Goal: Task Accomplishment & Management: Use online tool/utility

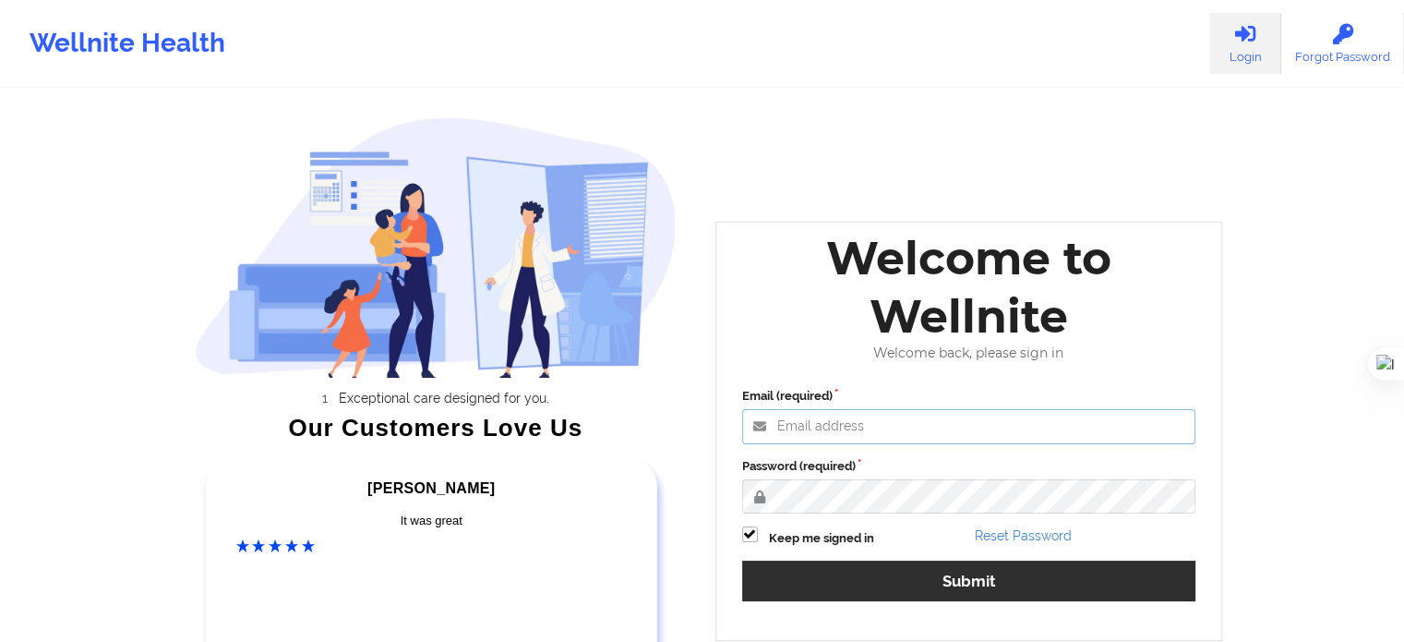
type input "[EMAIL_ADDRESS][DOMAIN_NAME]"
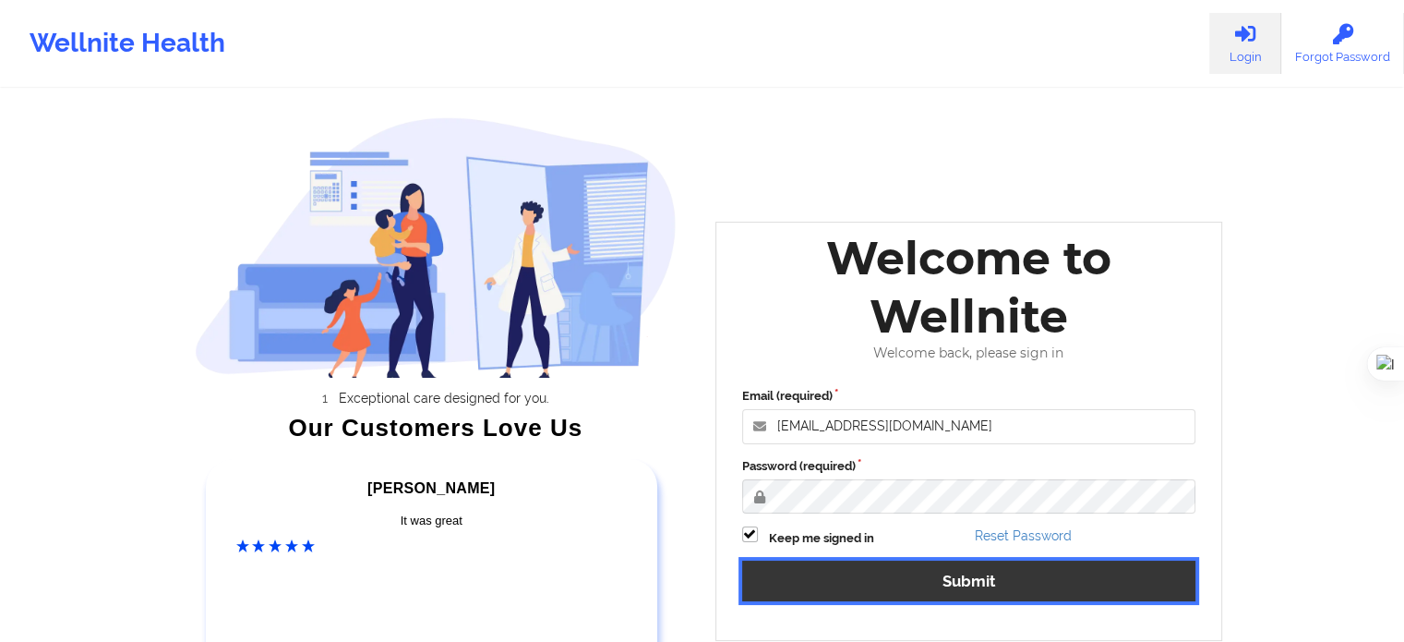
click at [993, 576] on button "Submit" at bounding box center [969, 580] width 454 height 40
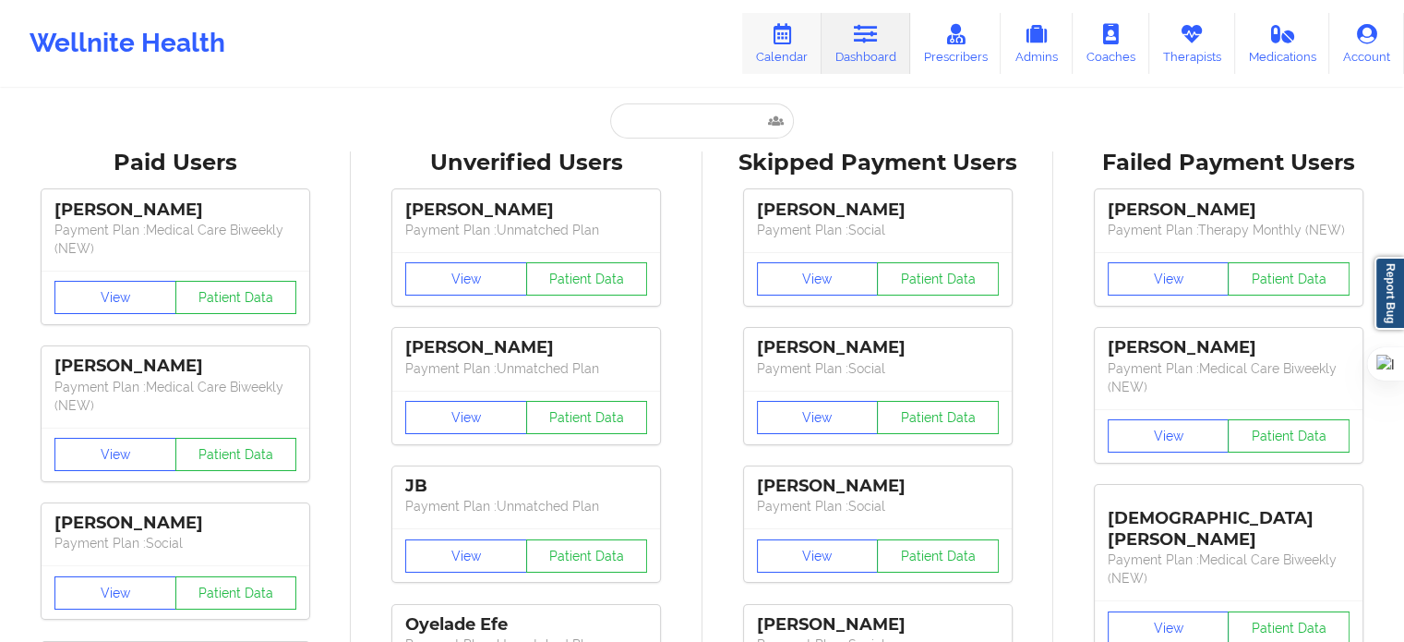
click at [794, 57] on link "Calendar" at bounding box center [781, 43] width 79 height 61
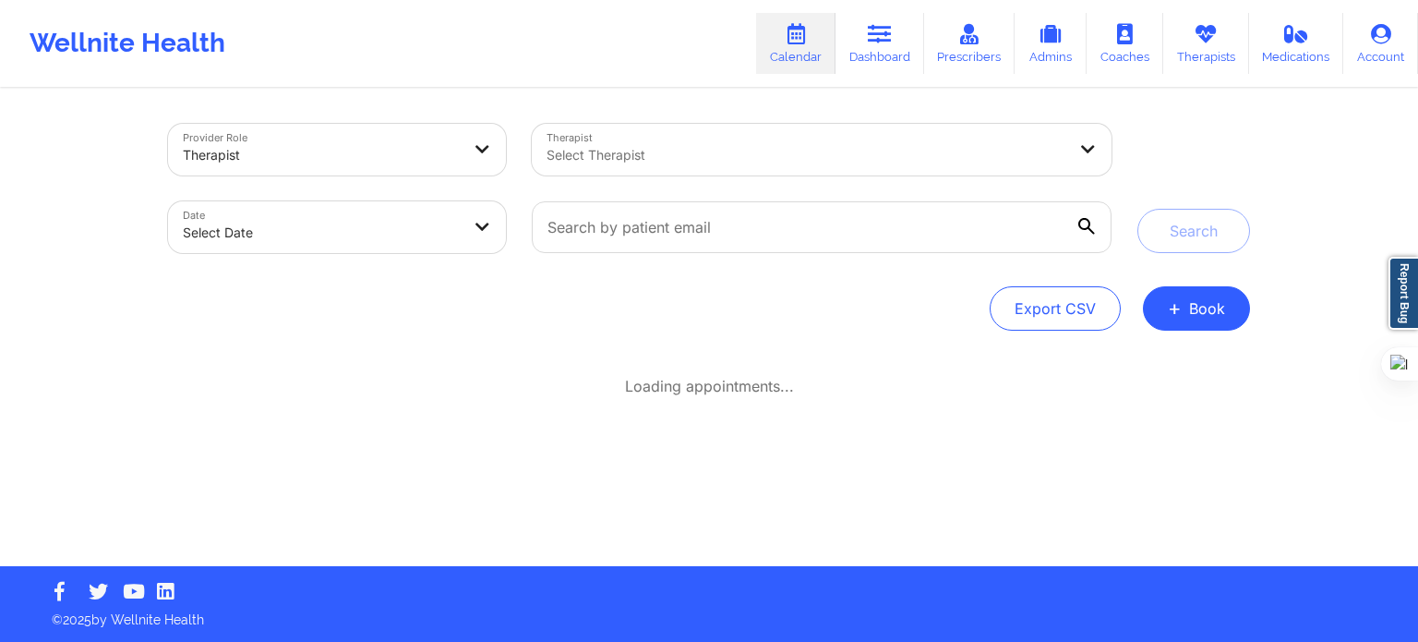
click at [894, 160] on div at bounding box center [806, 155] width 520 height 22
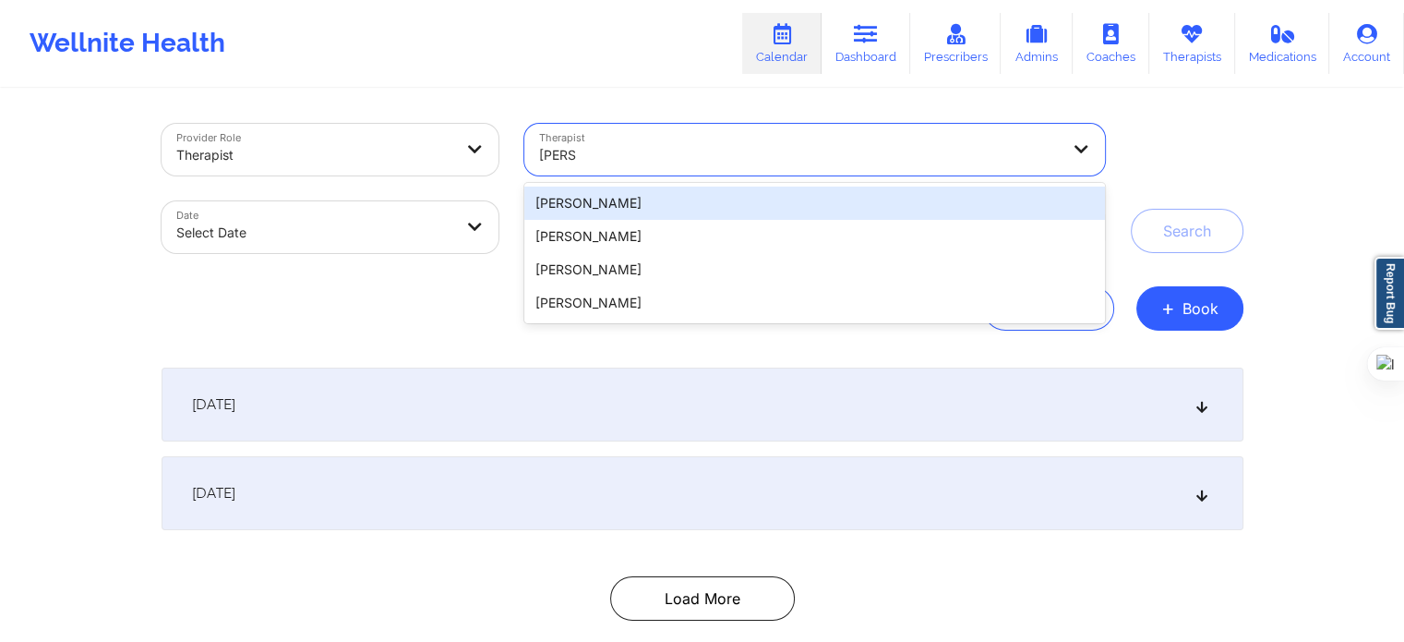
type input "eboni"
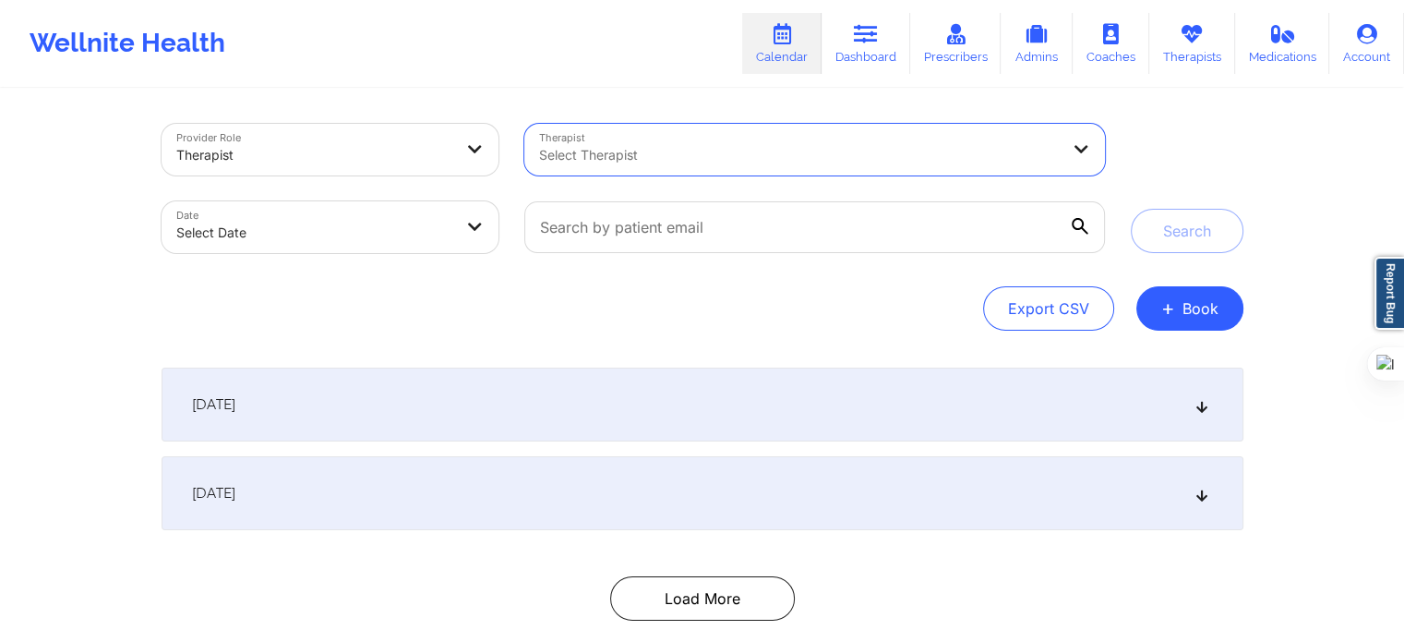
click at [665, 157] on div at bounding box center [799, 155] width 520 height 22
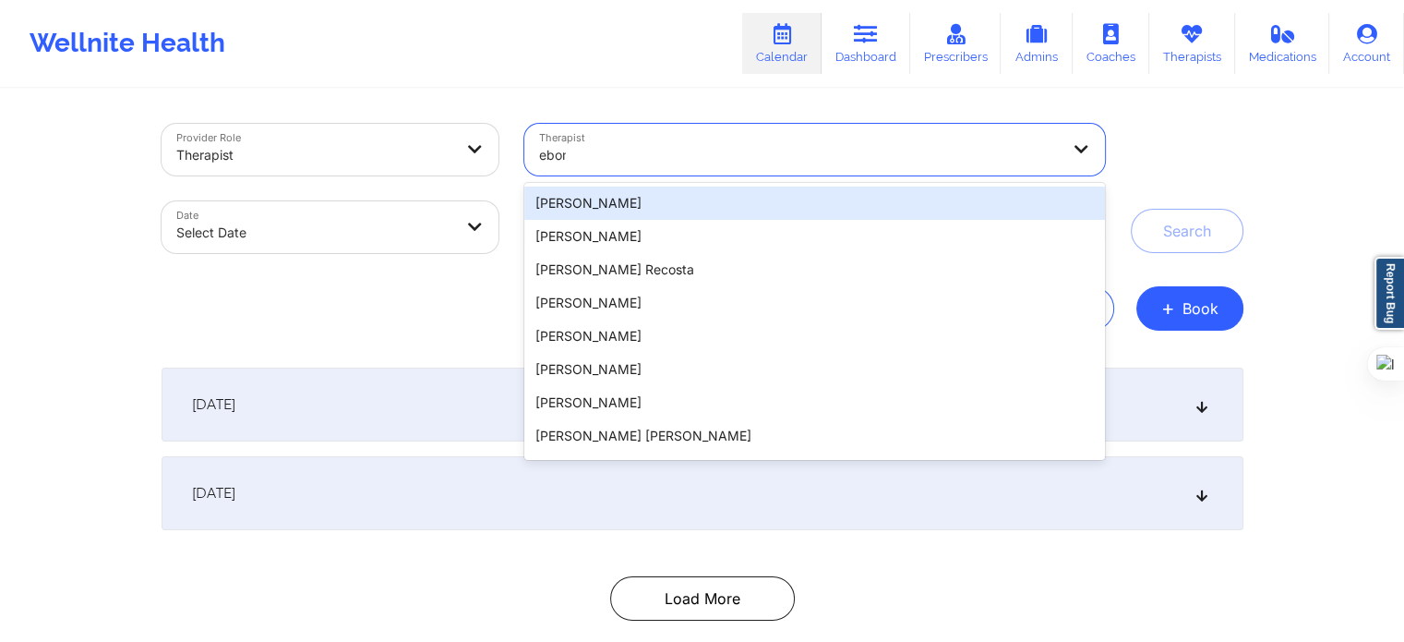
type input "eboni"
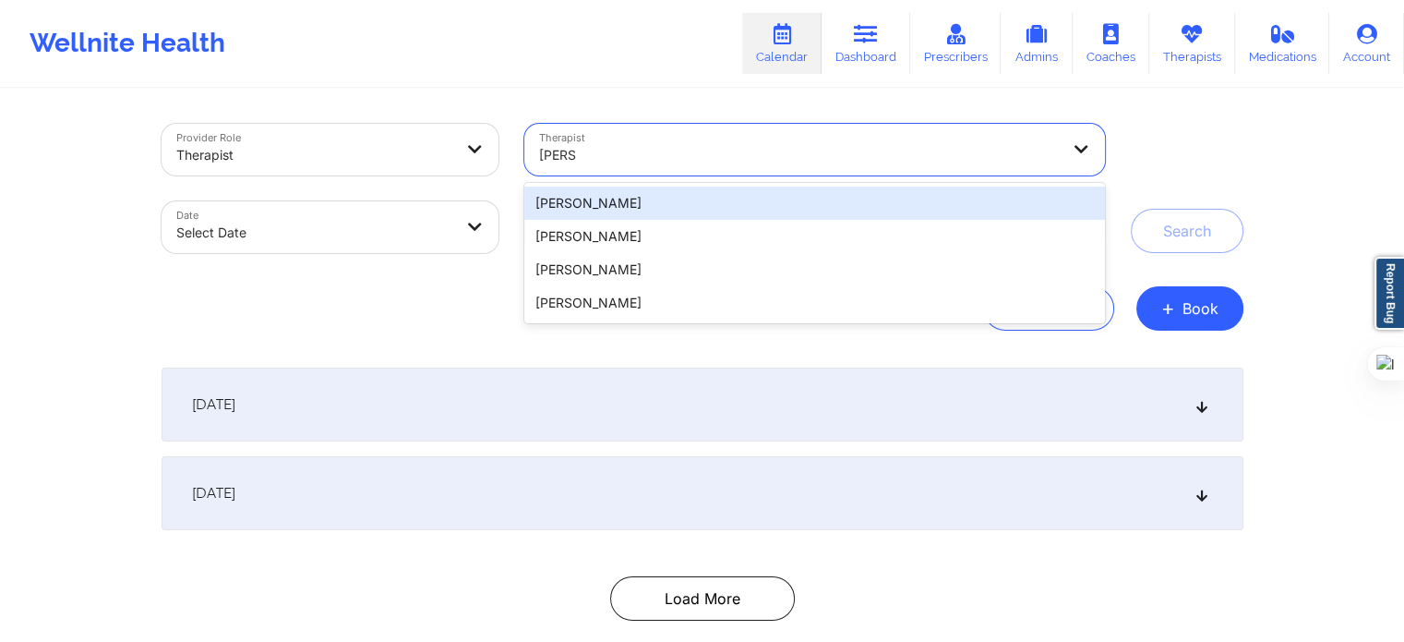
click at [671, 206] on div "Eboni Samuel" at bounding box center [814, 202] width 580 height 33
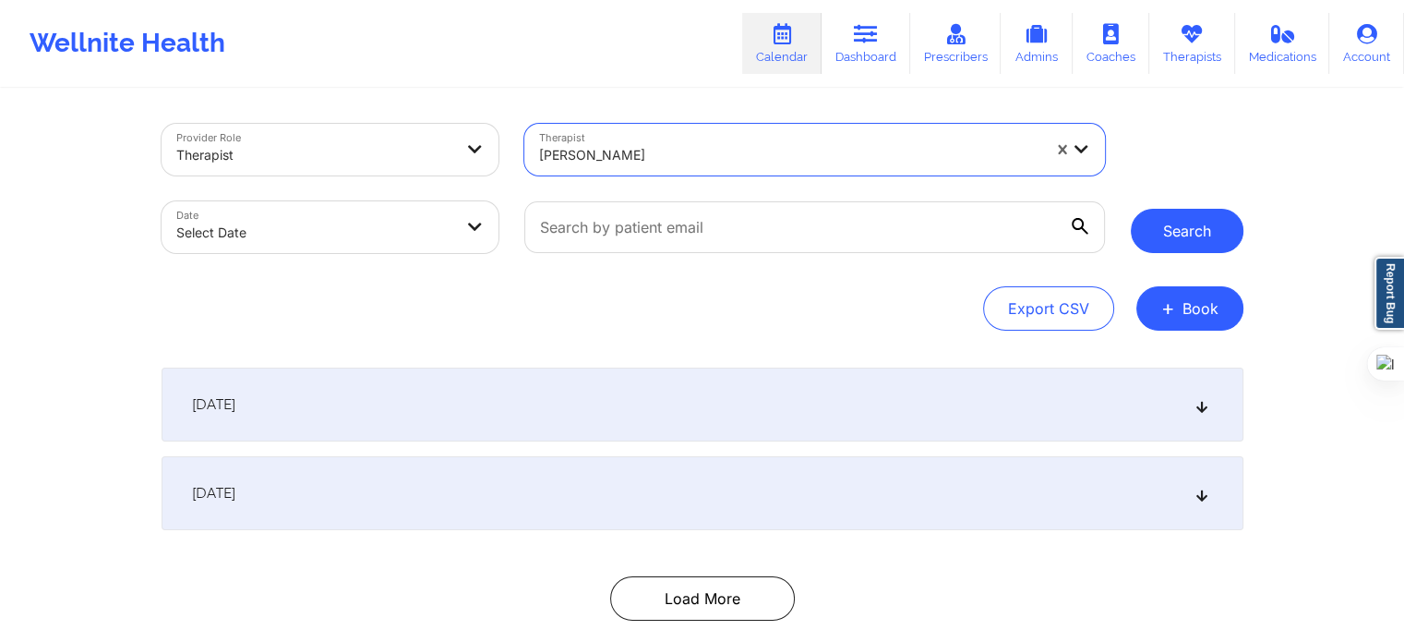
click at [1192, 229] on button "Search" at bounding box center [1187, 231] width 113 height 44
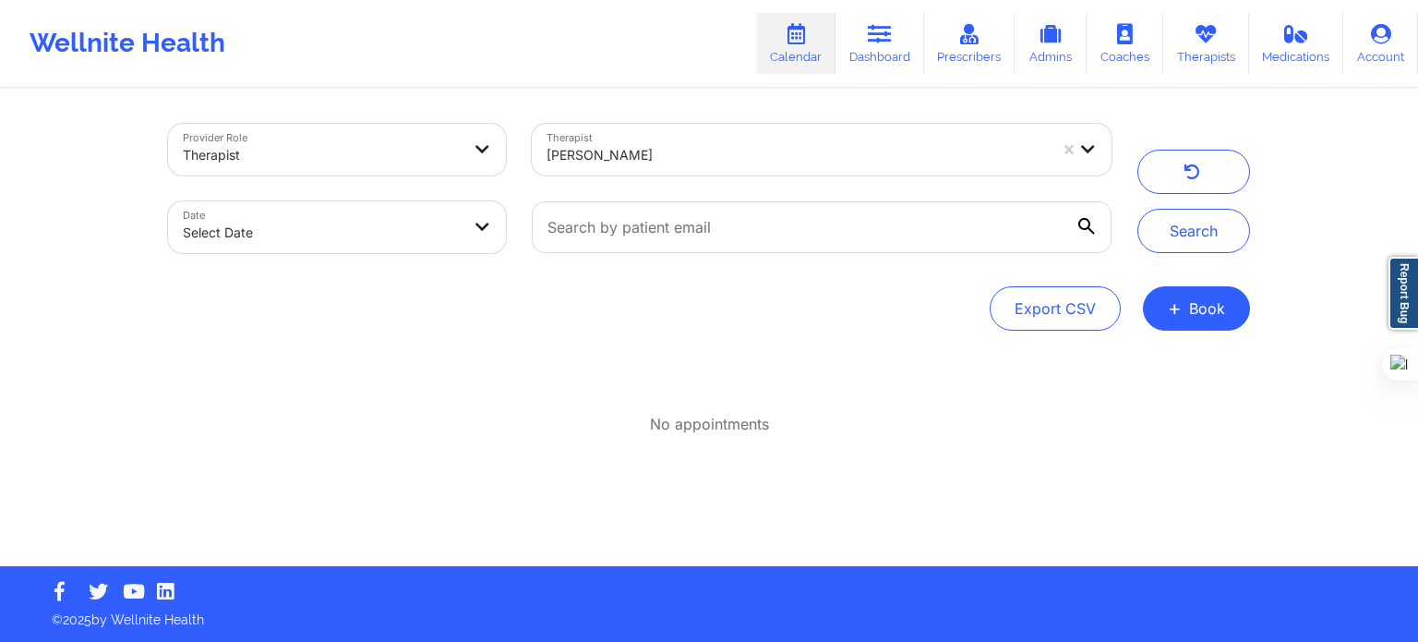
click at [410, 234] on body "Wellnite Health Calendar Dashboard Prescribers Admins Coaches Therapists Medica…" at bounding box center [709, 321] width 1418 height 642
select select "2025-8"
select select "2025-9"
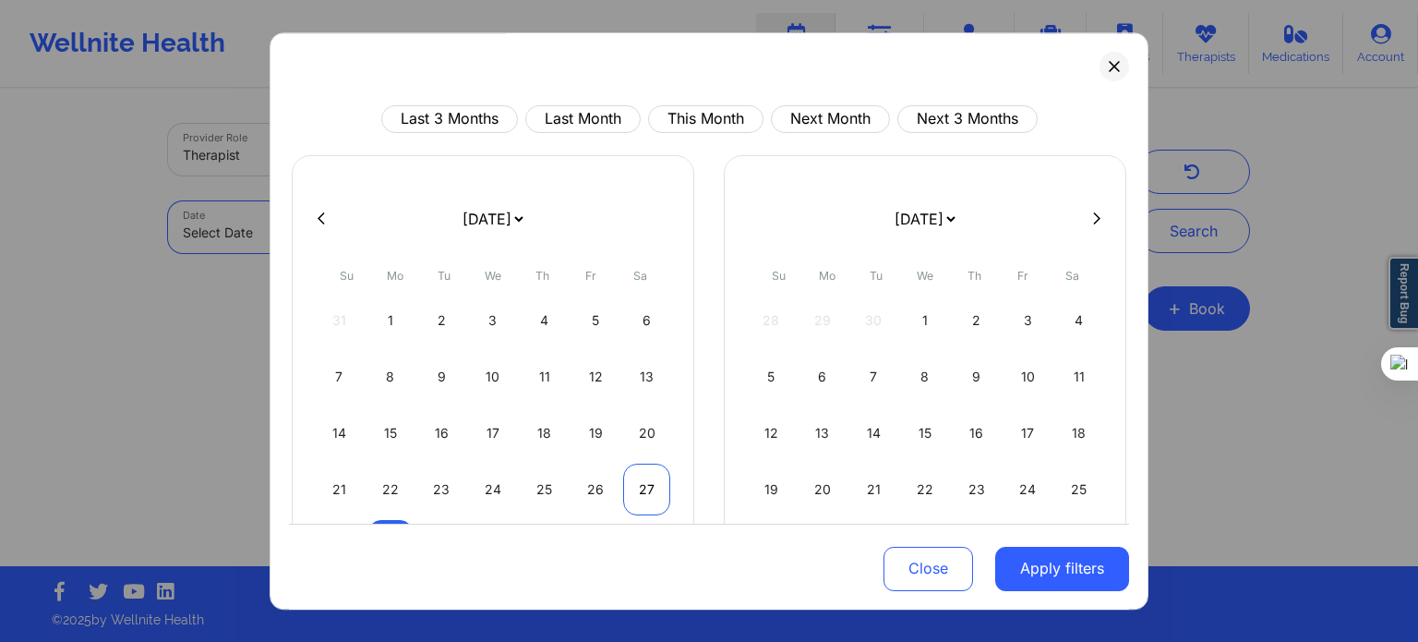
click at [646, 483] on div "27" at bounding box center [646, 489] width 47 height 52
select select "2025-8"
select select "2025-9"
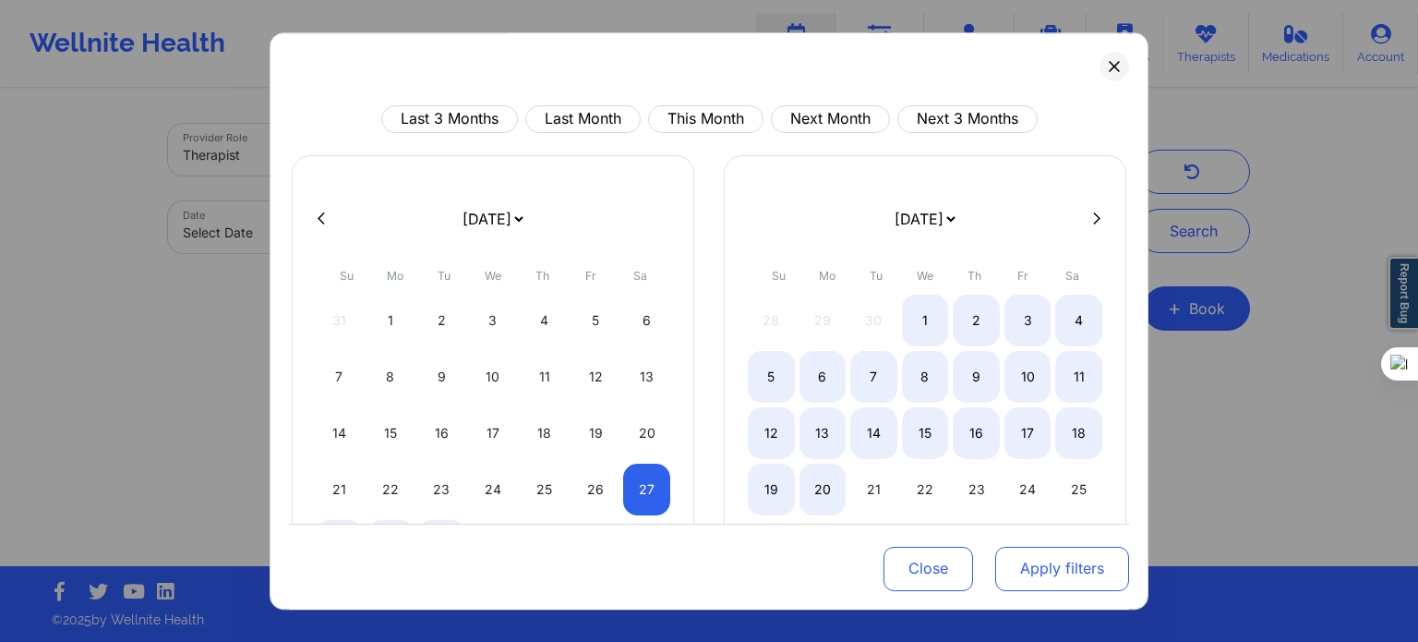
select select "2025-8"
select select "2025-9"
click at [1012, 574] on button "Apply filters" at bounding box center [1062, 568] width 134 height 44
select select "2025-8"
select select "2025-9"
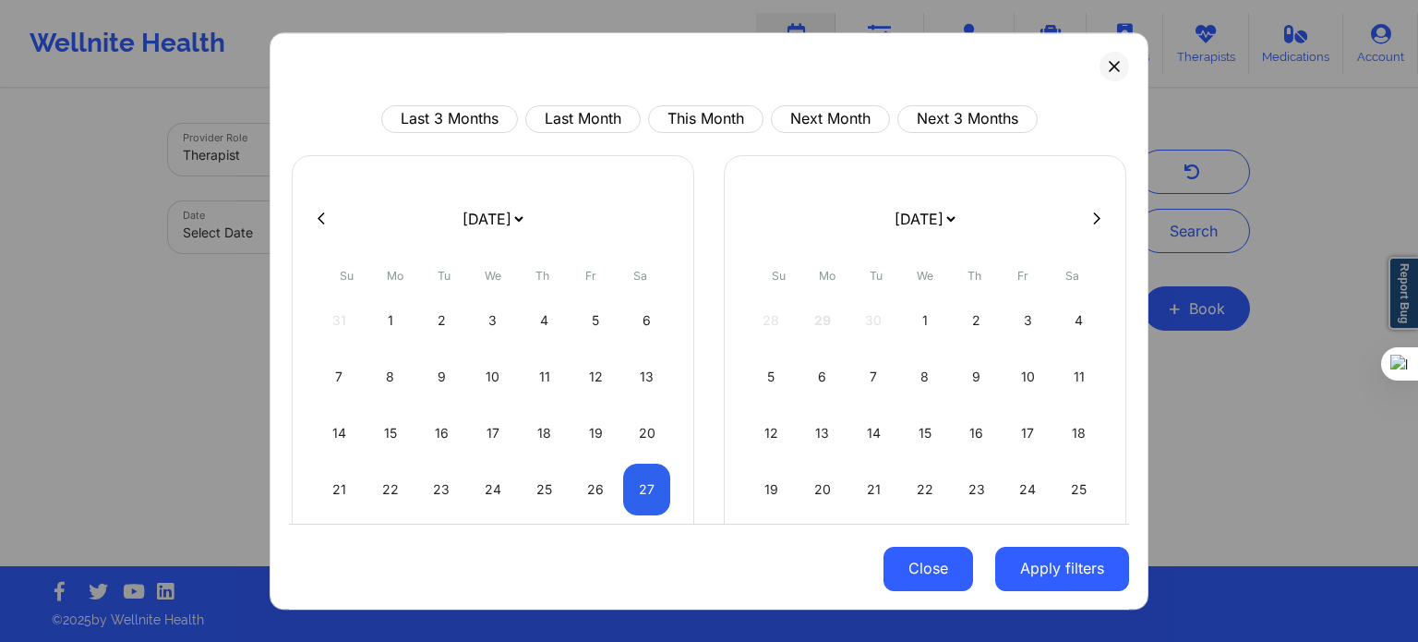
select select "2025-8"
select select "2025-9"
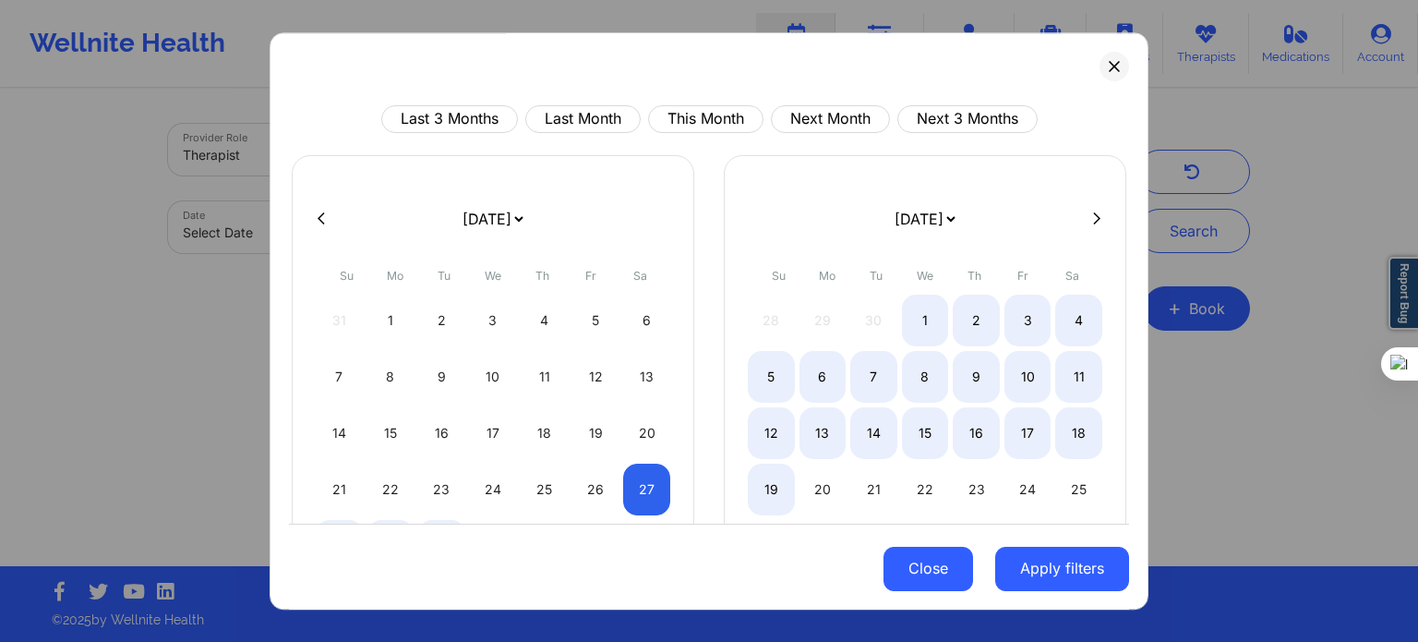
click at [926, 569] on button "Close" at bounding box center [928, 568] width 90 height 44
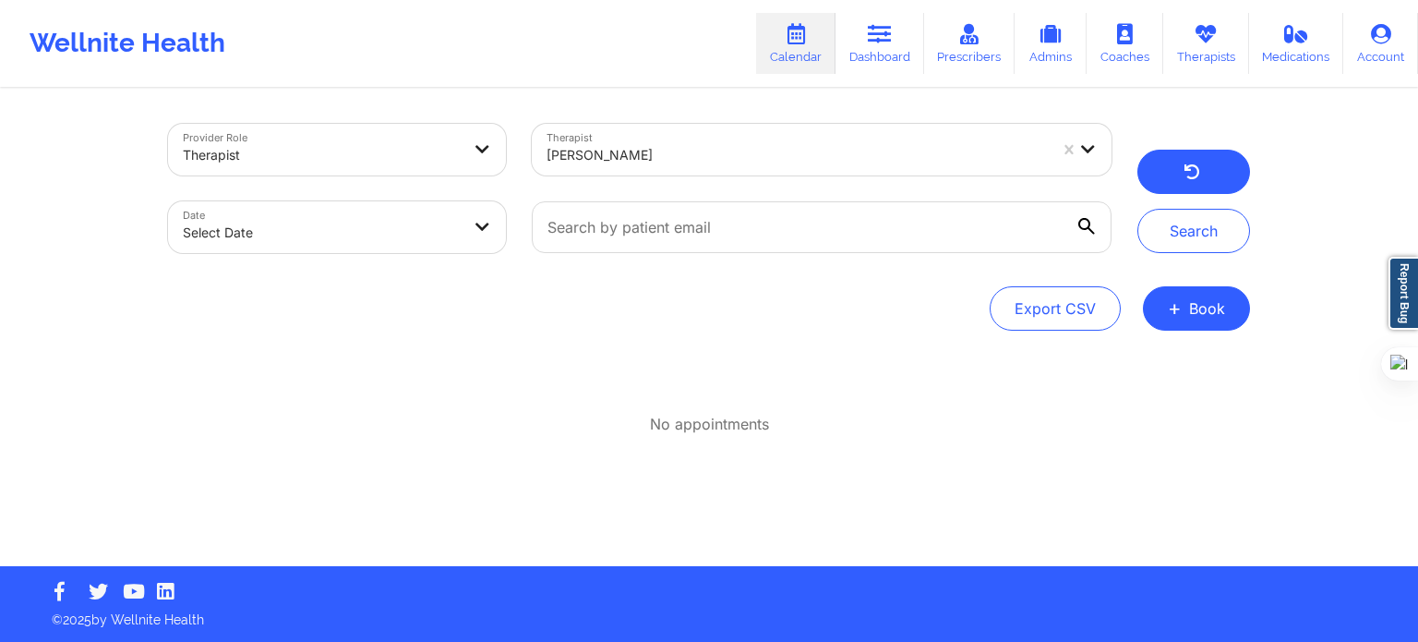
click at [1168, 174] on button "button" at bounding box center [1193, 172] width 113 height 44
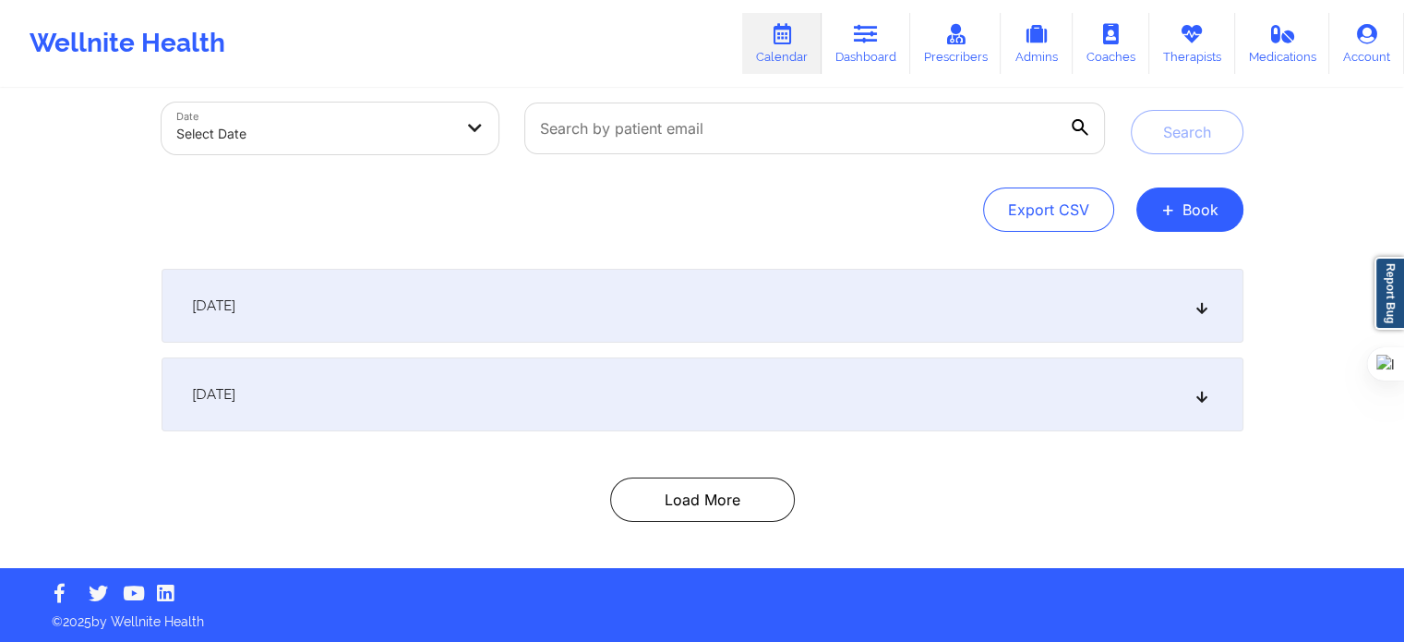
scroll to position [100, 0]
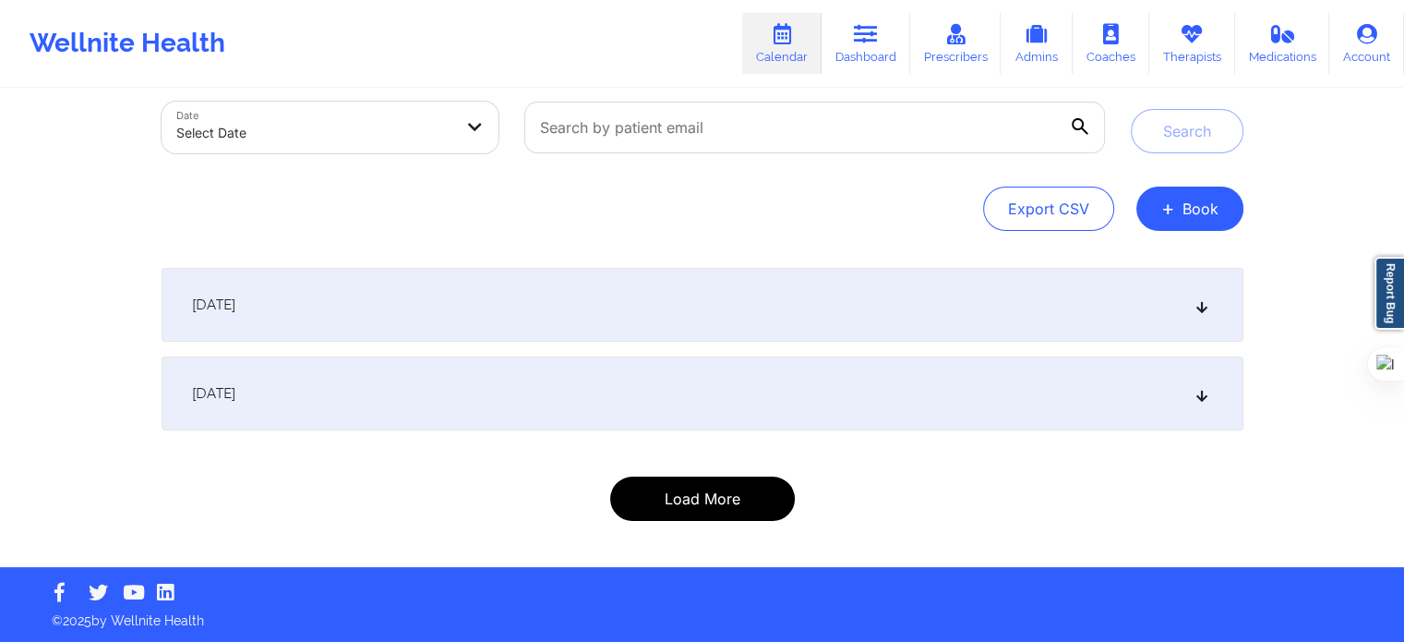
click at [696, 508] on button "Load More" at bounding box center [702, 498] width 185 height 44
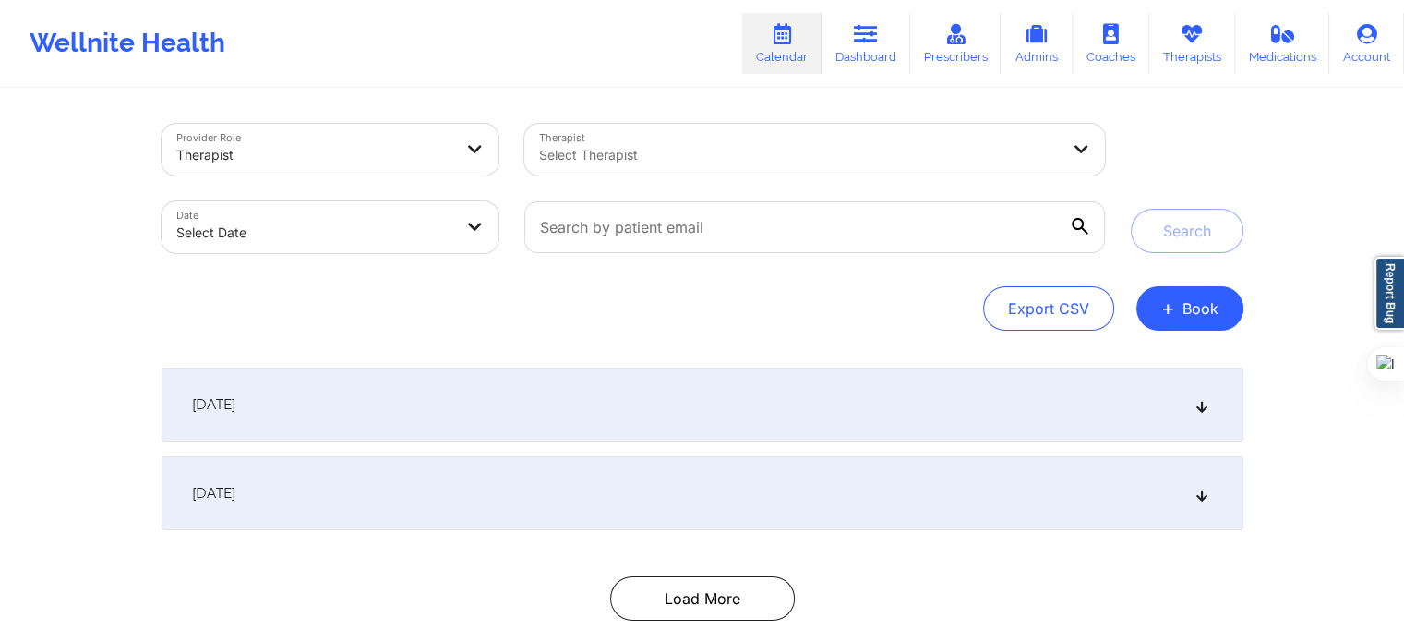
scroll to position [0, 0]
click at [709, 150] on div at bounding box center [799, 155] width 520 height 22
click at [635, 19] on div "Wellnite Health Calendar Dashboard Prescribers Admins Coaches Therapists Medica…" at bounding box center [702, 43] width 1404 height 74
click at [1172, 313] on span "+" at bounding box center [1168, 308] width 14 height 10
click at [1097, 373] on button "Therapy Session" at bounding box center [1157, 367] width 141 height 30
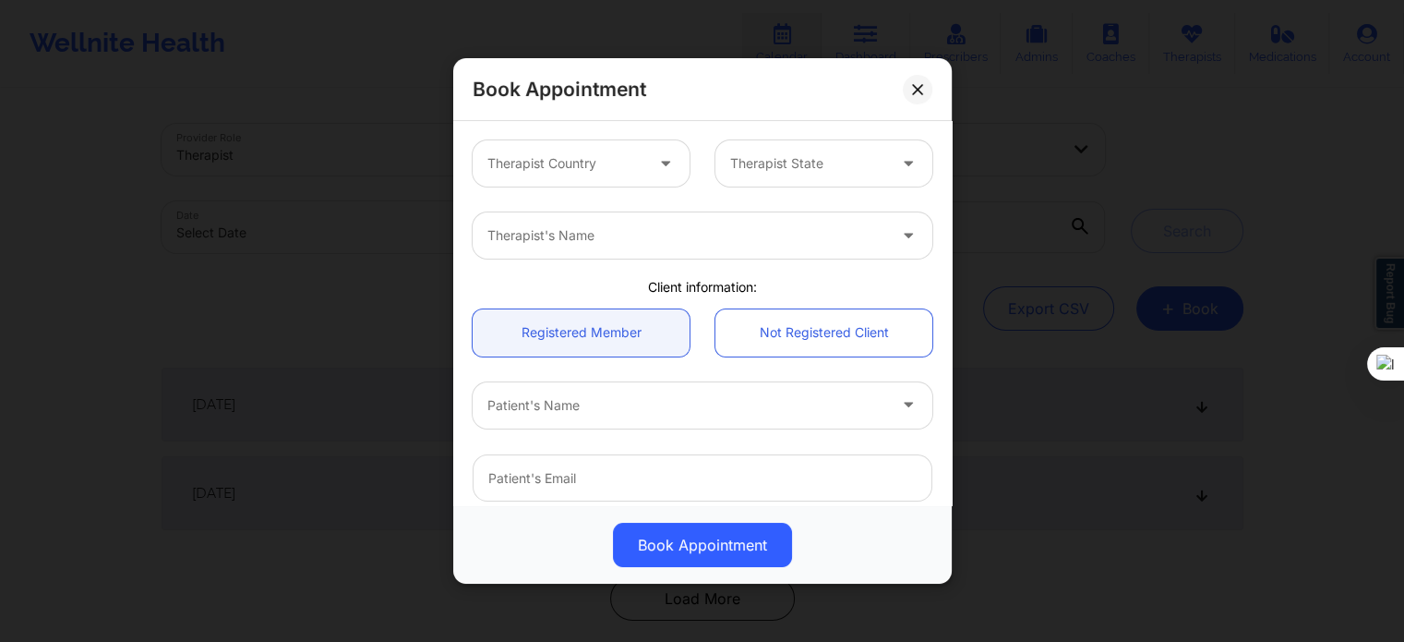
click at [612, 172] on div at bounding box center [565, 163] width 156 height 22
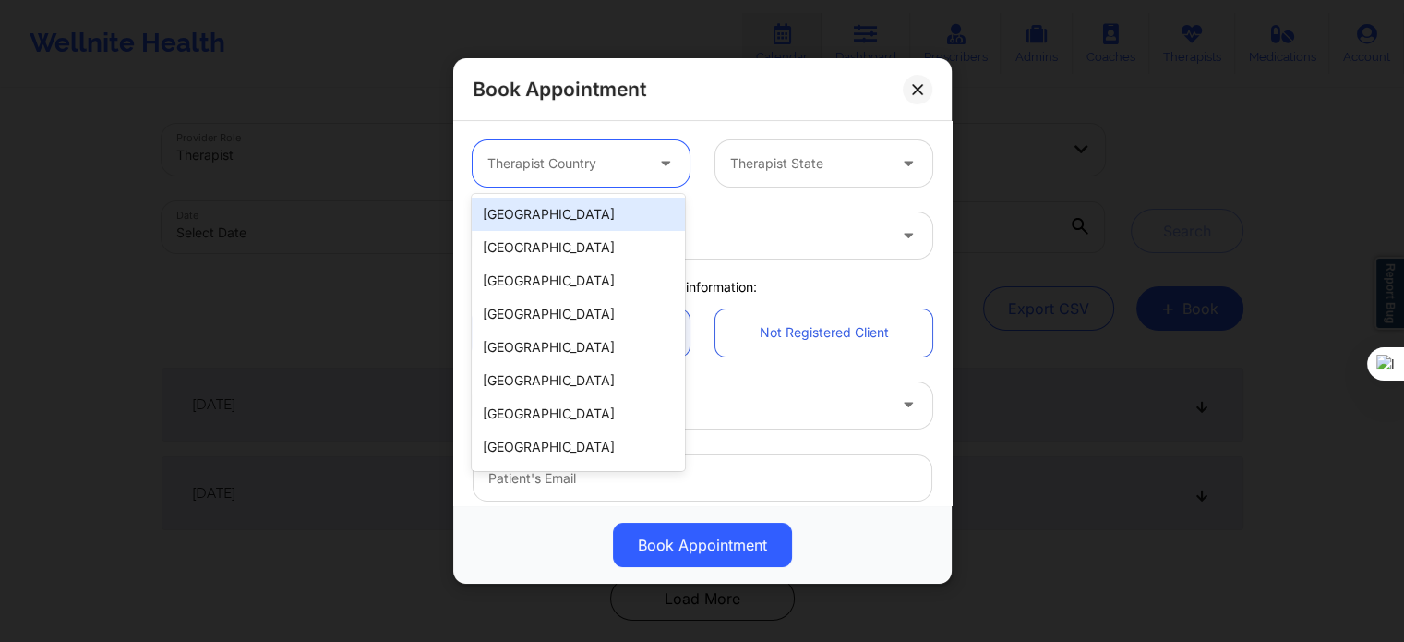
click at [594, 215] on div "[GEOGRAPHIC_DATA]" at bounding box center [578, 214] width 212 height 33
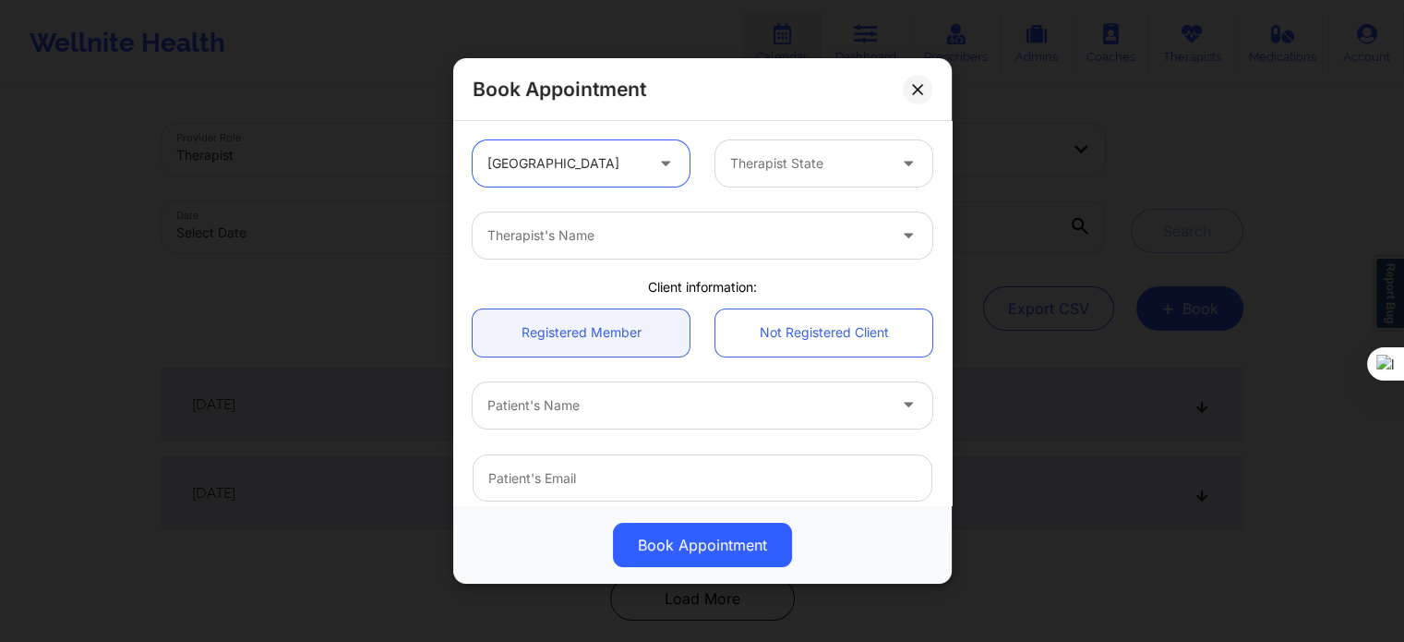
click at [798, 162] on div at bounding box center [808, 163] width 156 height 22
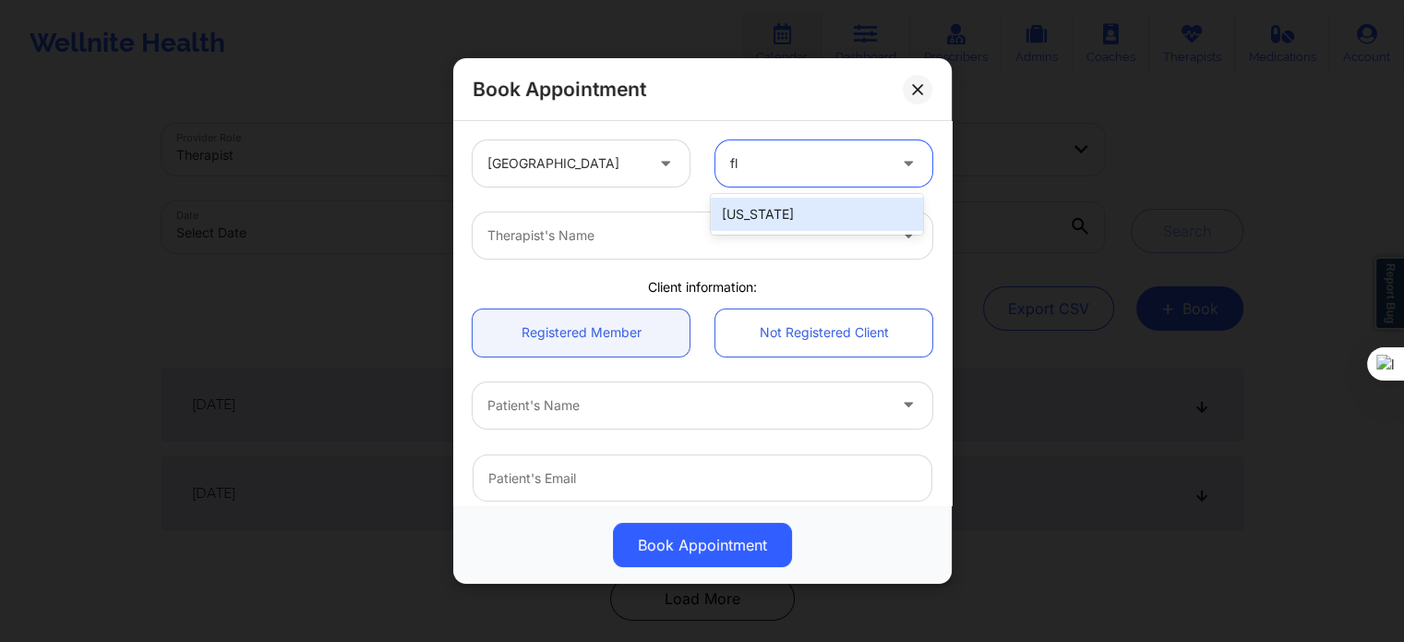
type input "flo"
click at [770, 210] on div "[US_STATE]" at bounding box center [817, 214] width 212 height 33
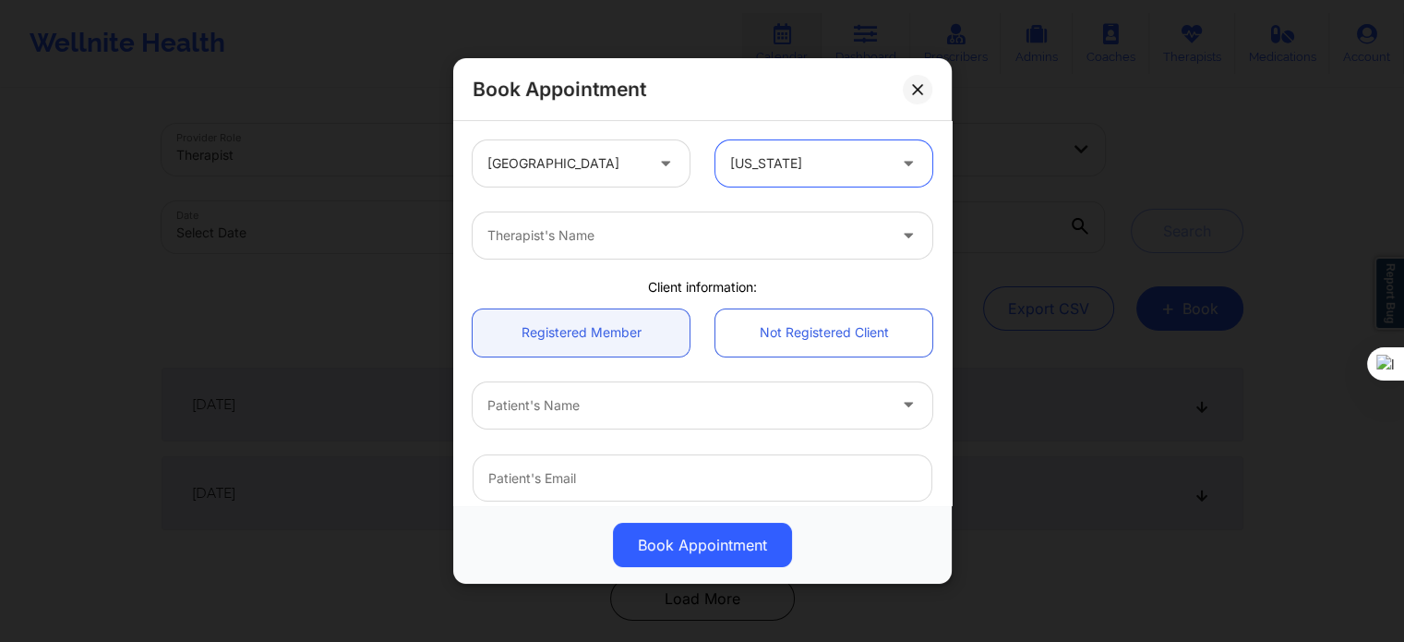
click at [735, 240] on div at bounding box center [686, 235] width 399 height 22
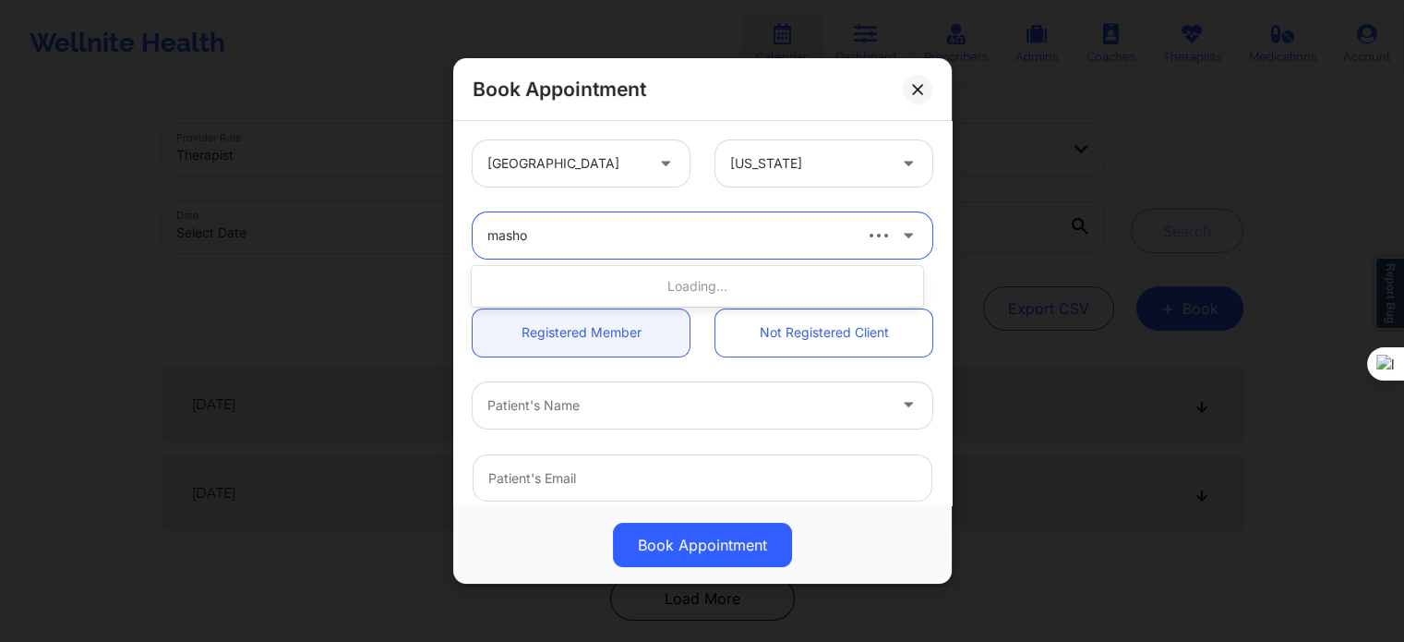
type input "[PERSON_NAME]"
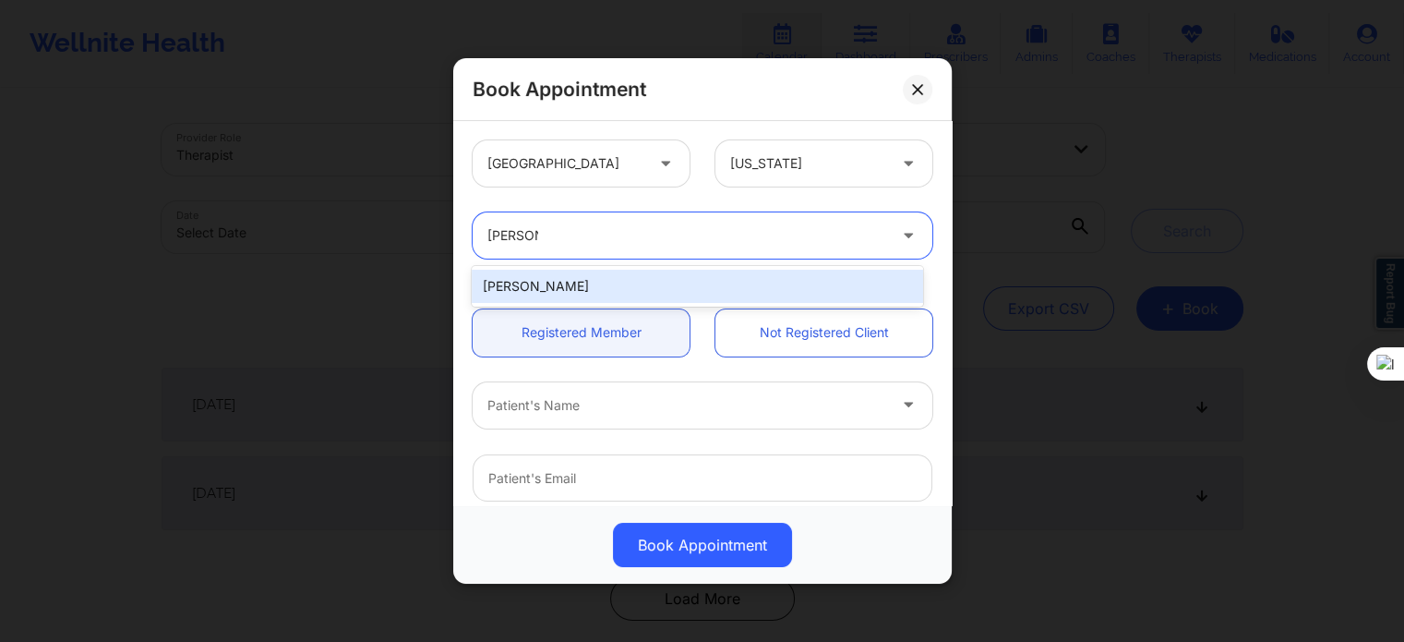
click at [683, 285] on div "[PERSON_NAME]" at bounding box center [697, 286] width 450 height 33
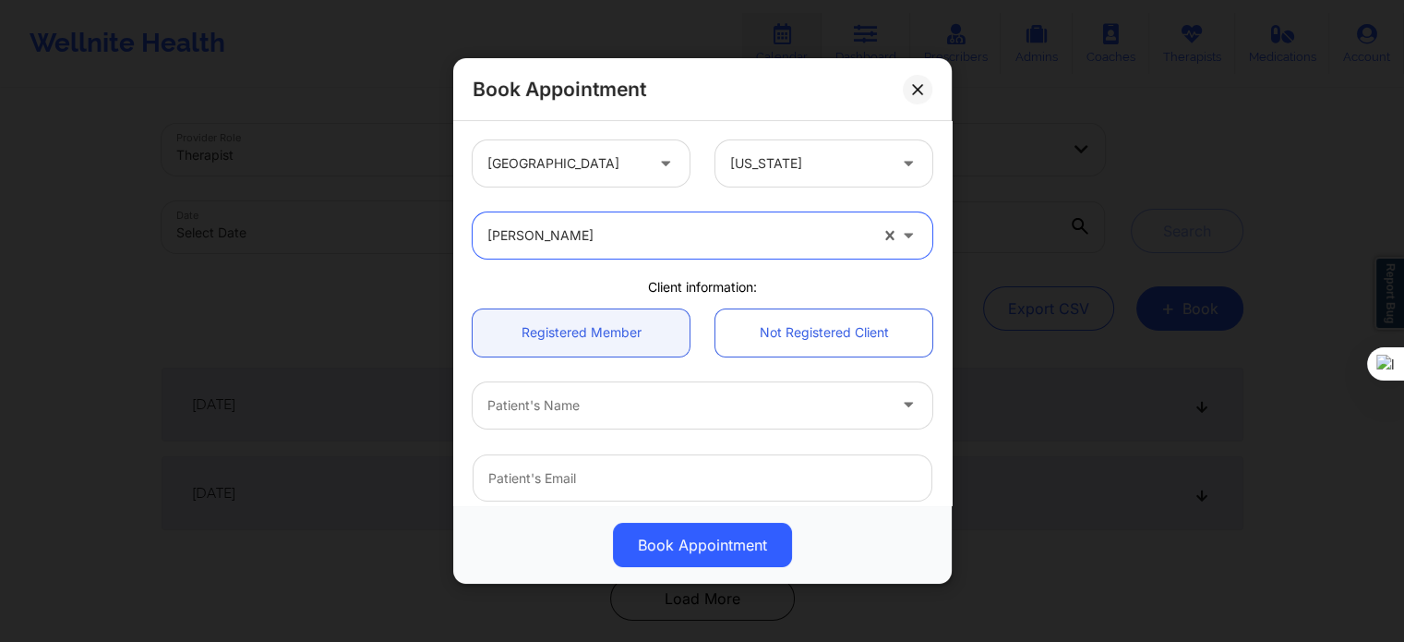
click at [646, 399] on div at bounding box center [686, 405] width 399 height 22
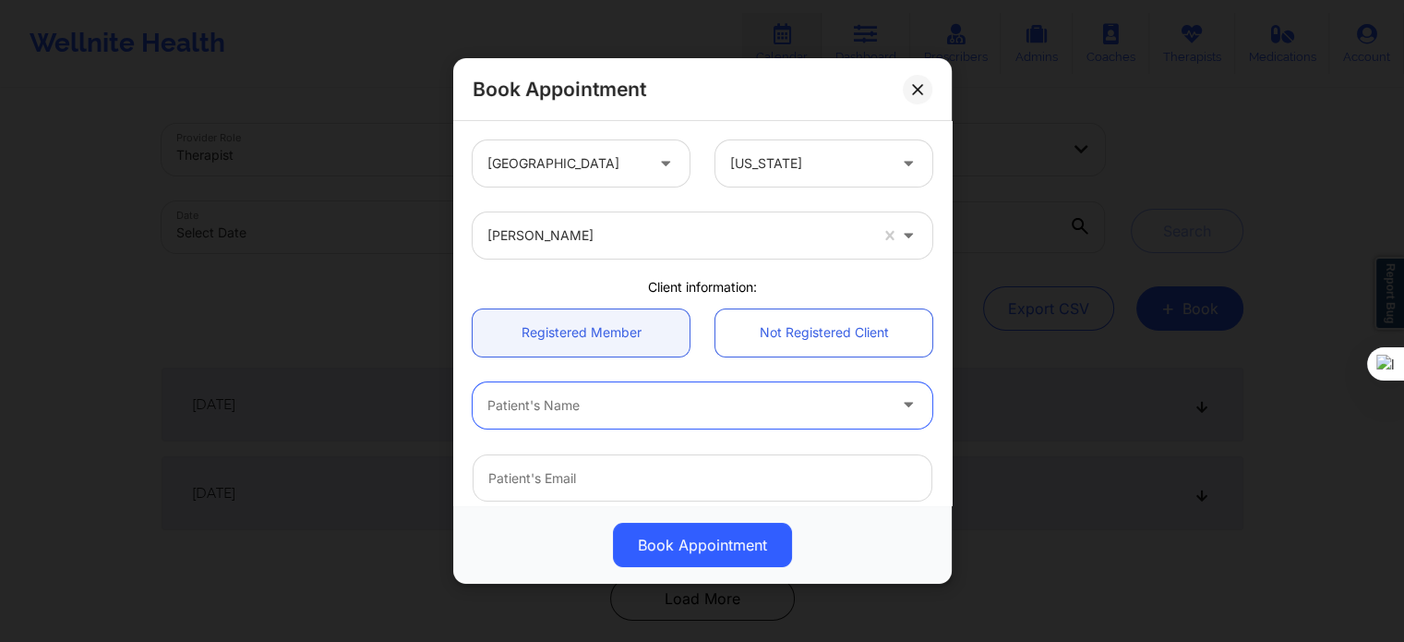
paste input "Breanna coon"
type input "Breanna coon"
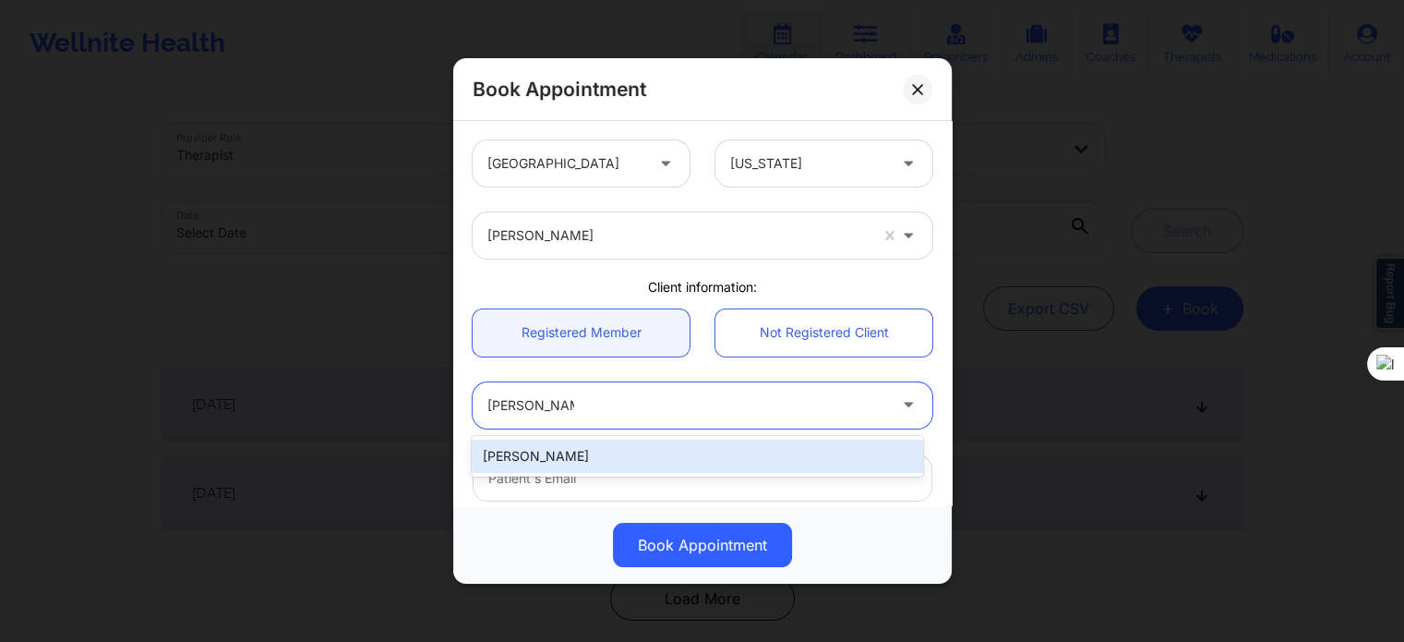
click at [550, 457] on div "[PERSON_NAME]" at bounding box center [697, 455] width 450 height 33
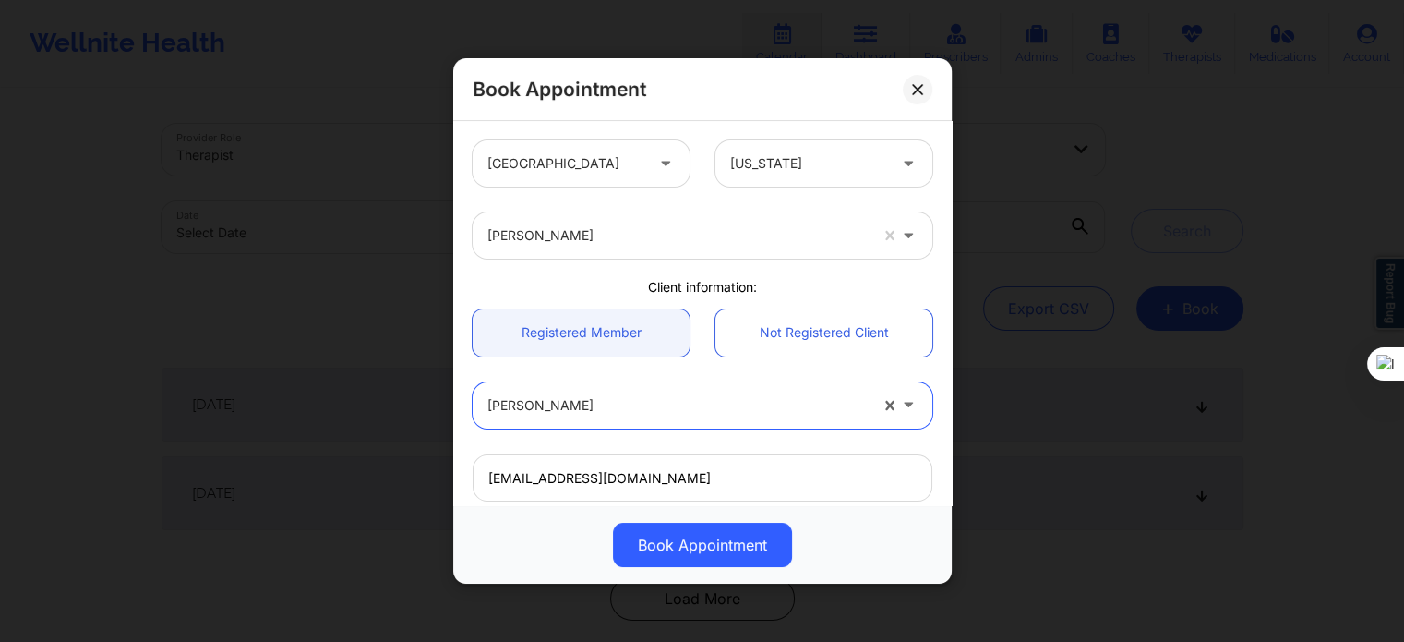
type input "bcoon232001@gmail.com"
type input "8067786233"
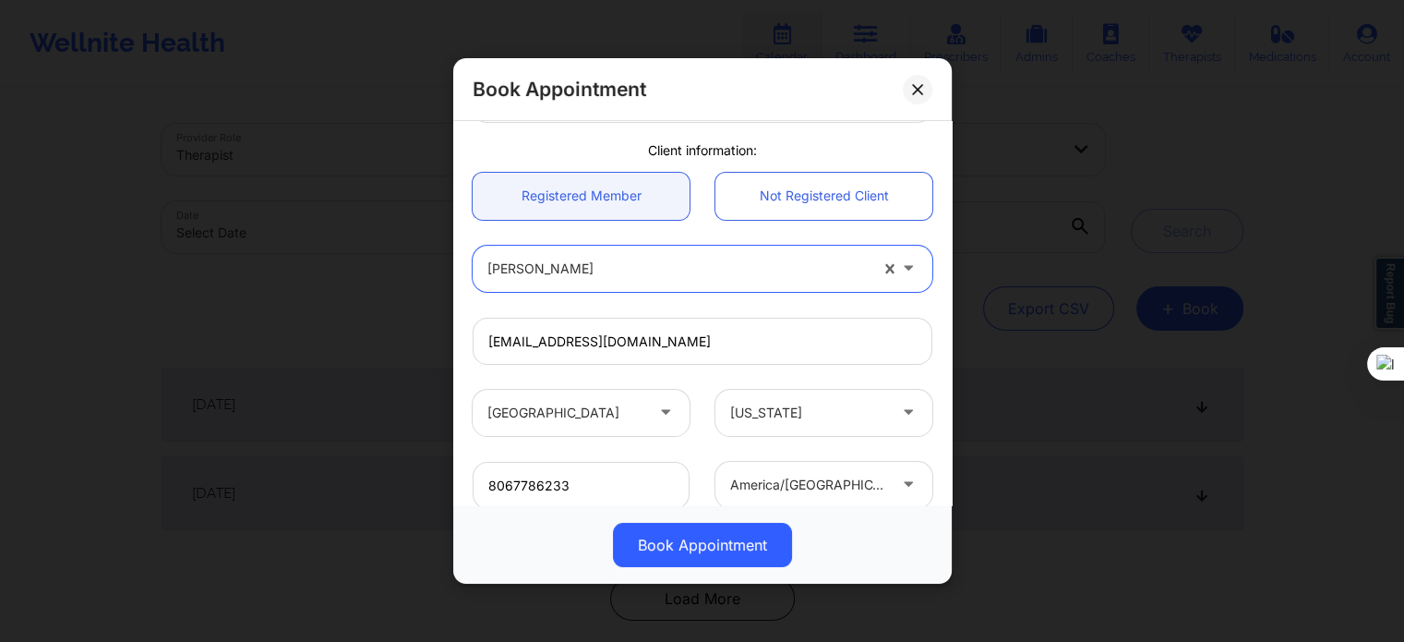
scroll to position [369, 0]
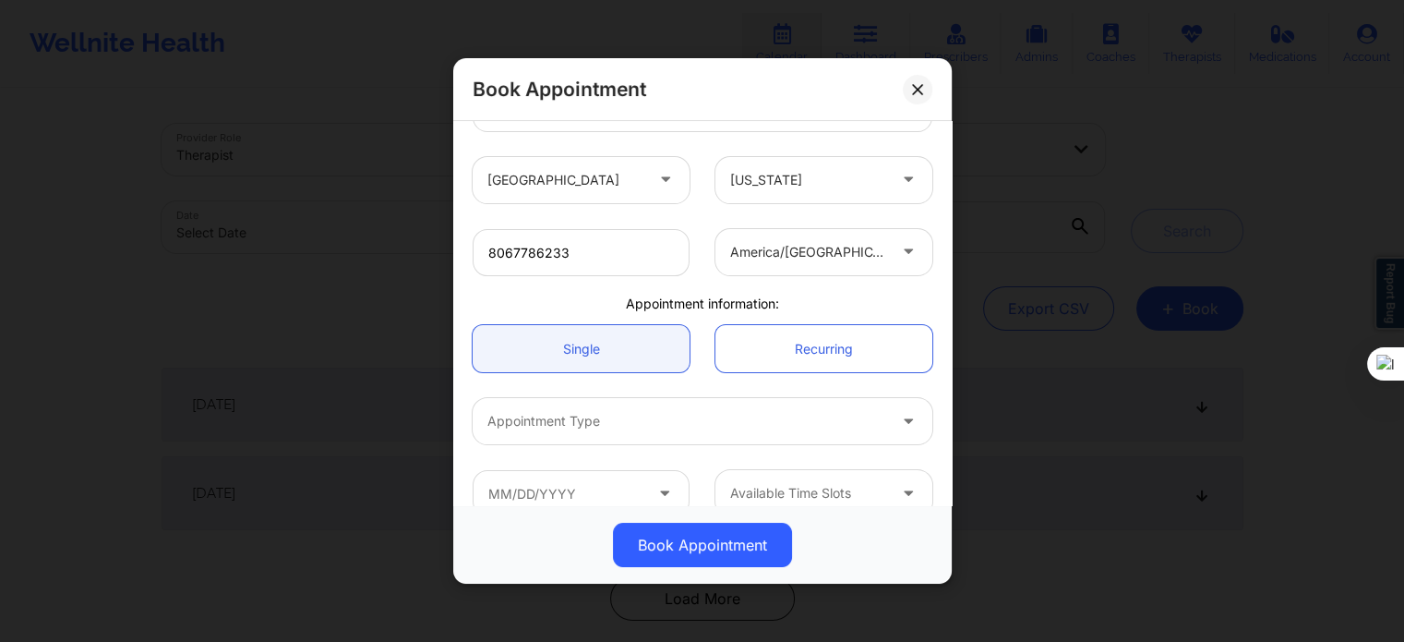
click at [821, 296] on div "Appointment information:" at bounding box center [703, 303] width 486 height 18
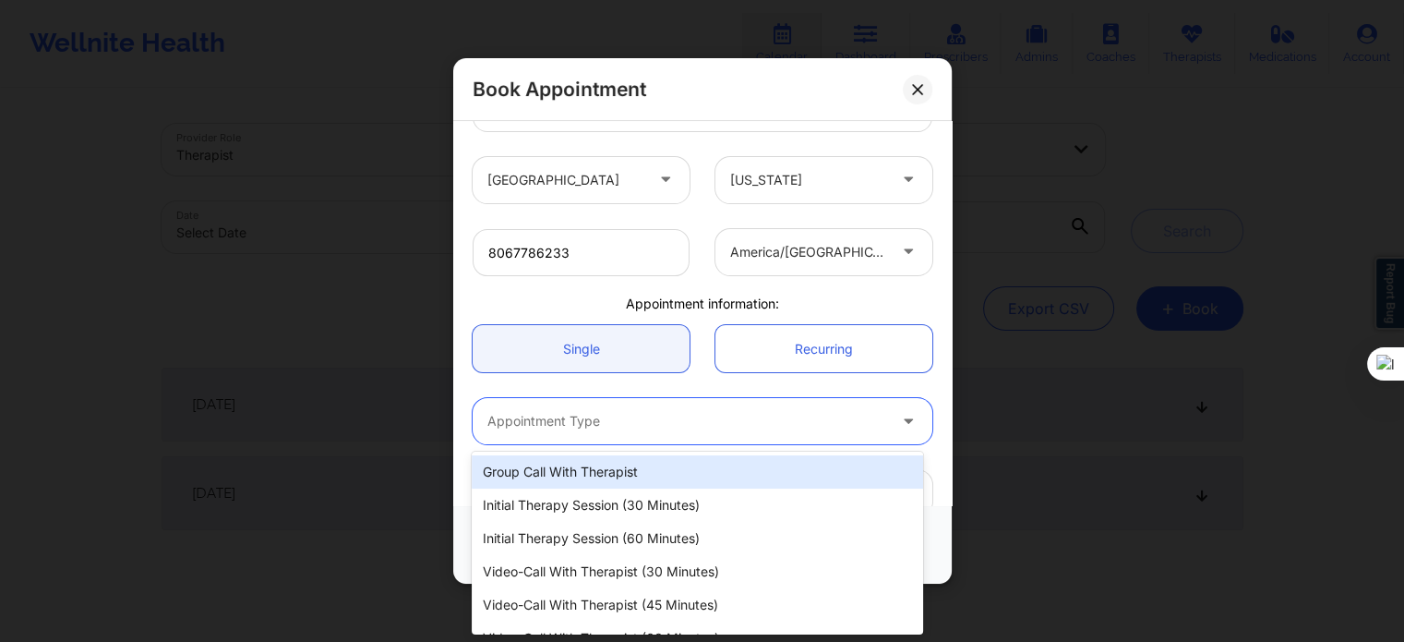
click at [687, 413] on div at bounding box center [686, 421] width 399 height 22
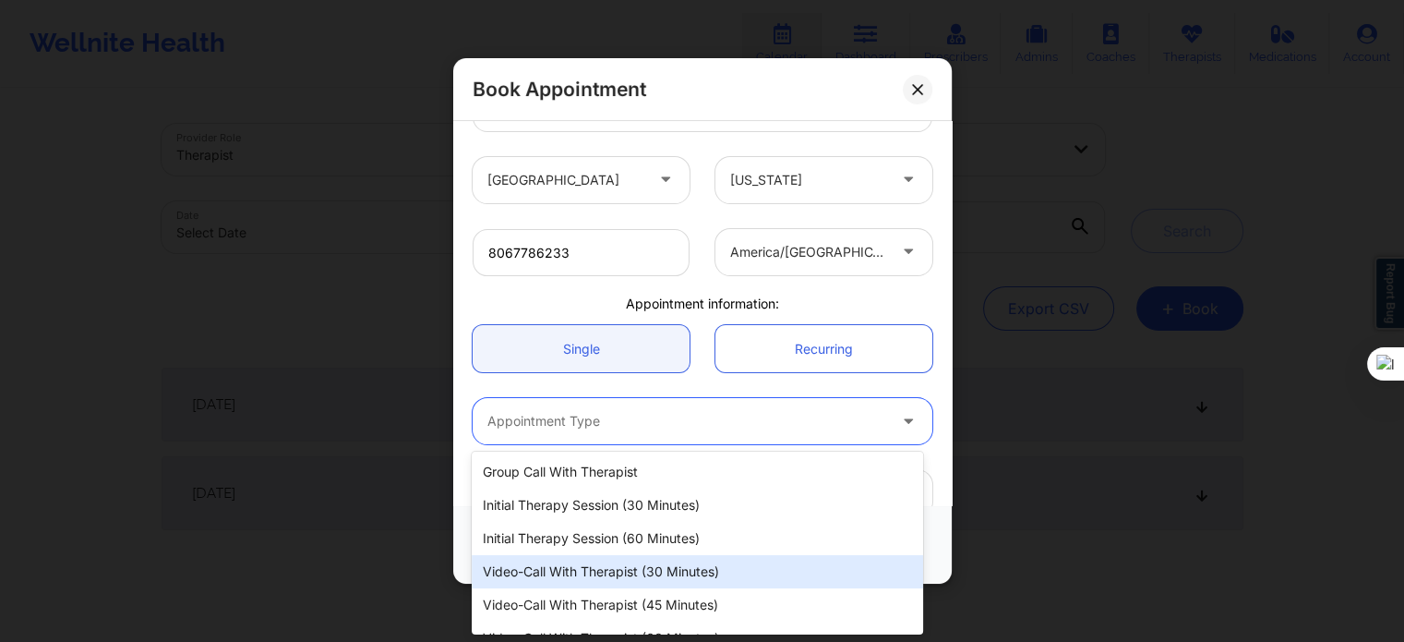
click at [657, 578] on div "Video-Call with Therapist (30 minutes)" at bounding box center [697, 571] width 450 height 33
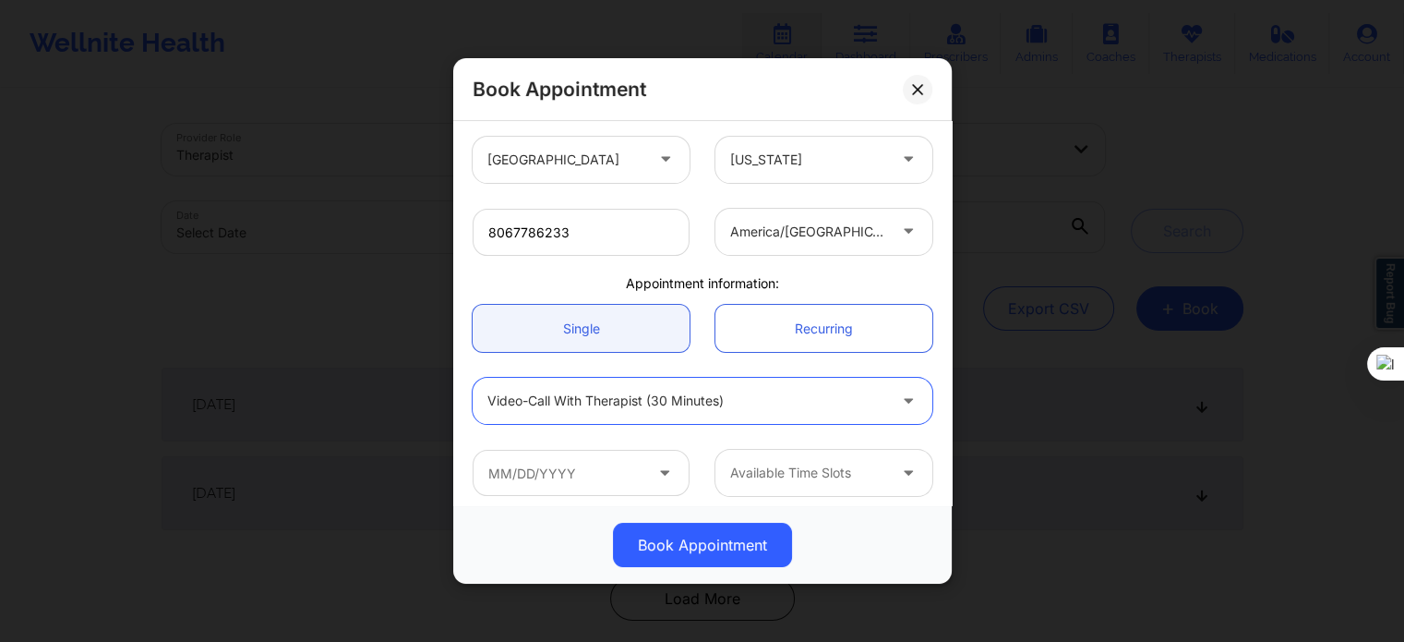
scroll to position [399, 0]
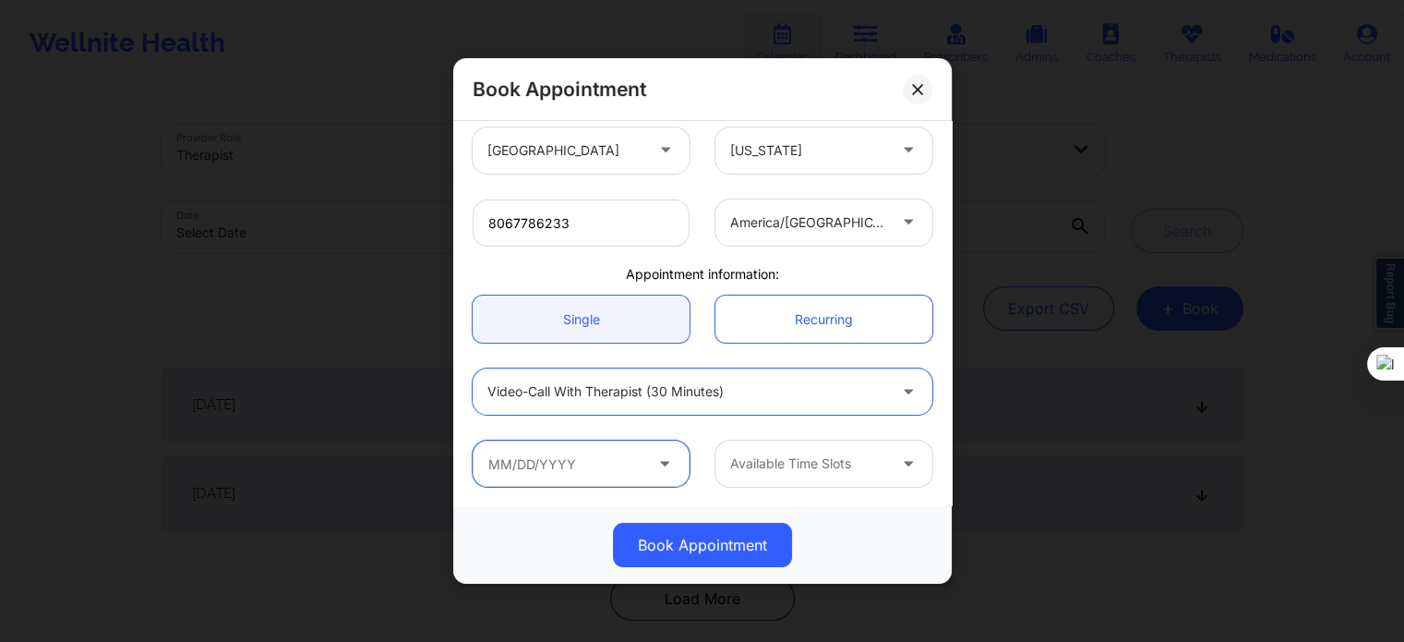
click at [594, 474] on input "text" at bounding box center [581, 463] width 217 height 46
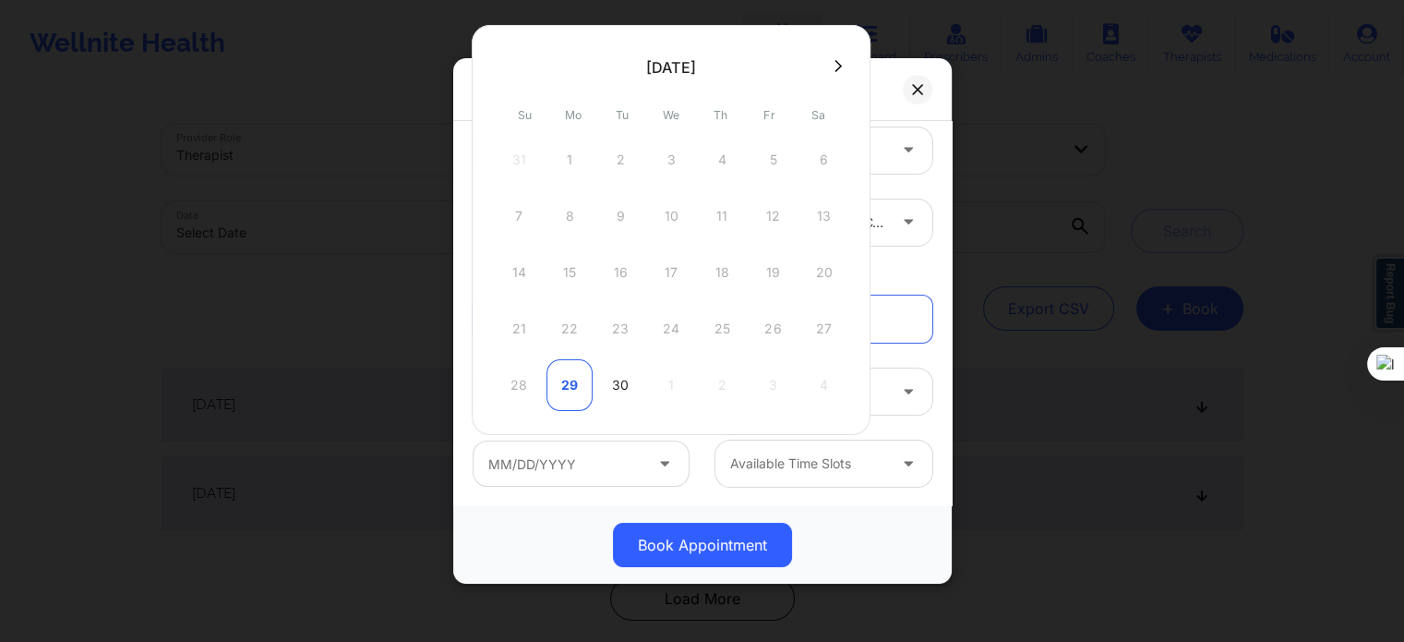
click at [567, 372] on div "29" at bounding box center [569, 385] width 46 height 52
type input "09/29/2025"
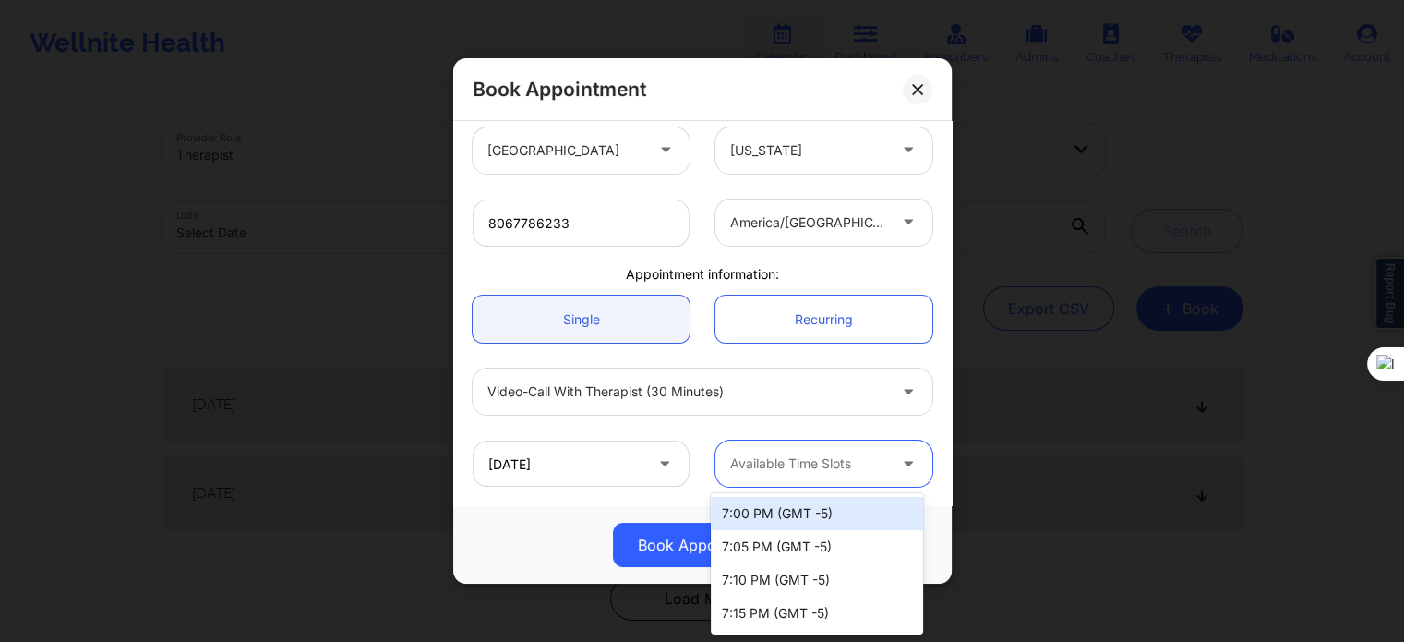
click at [807, 468] on div at bounding box center [808, 463] width 156 height 22
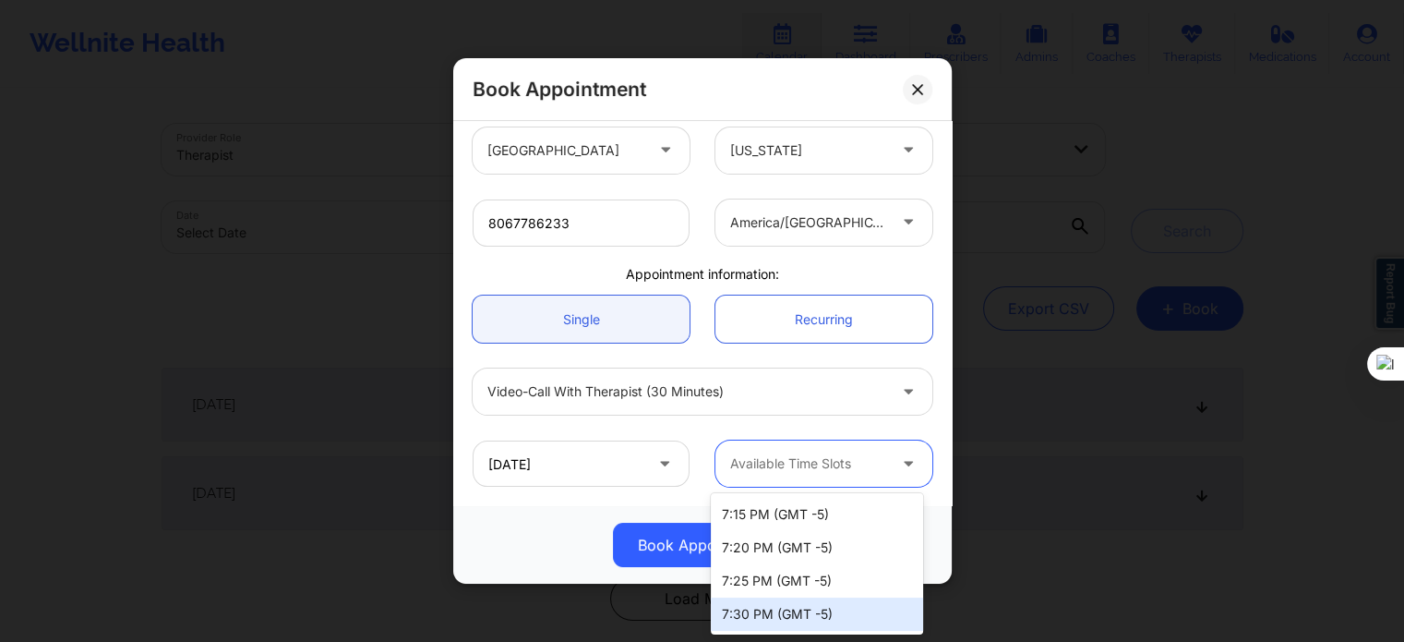
click at [809, 618] on div "7:30 PM (GMT -5)" at bounding box center [817, 613] width 212 height 33
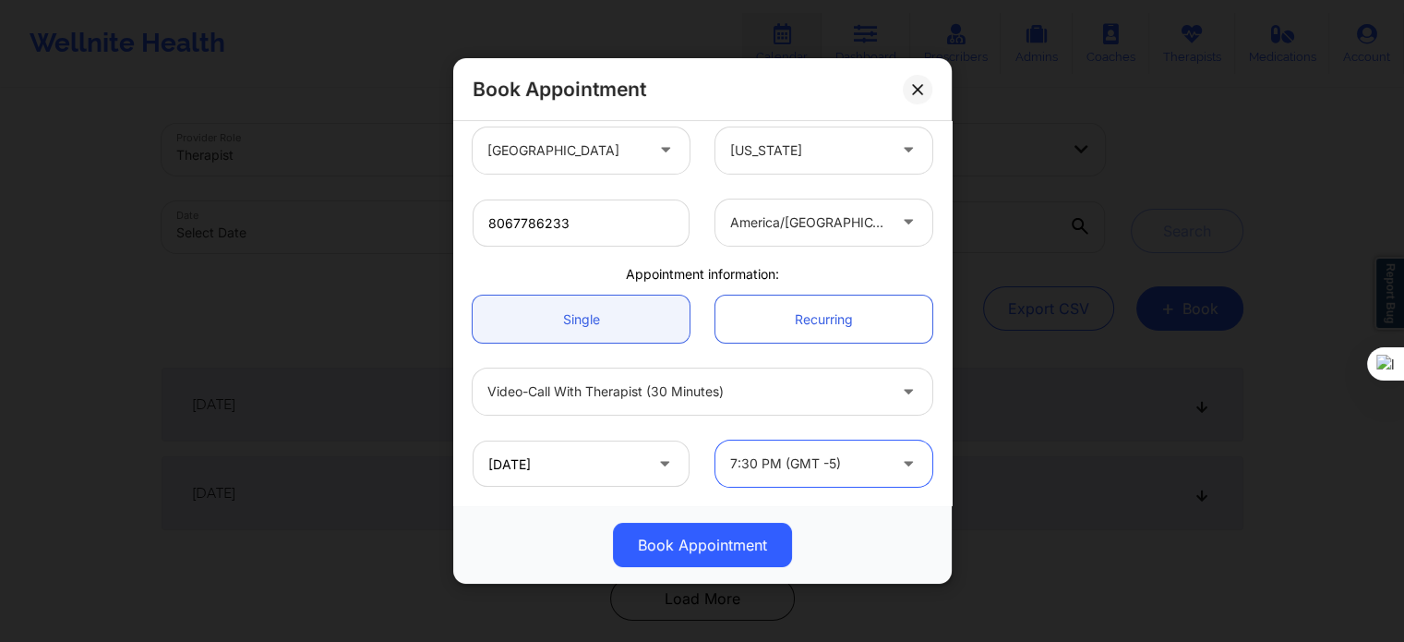
click at [835, 452] on div at bounding box center [808, 463] width 156 height 22
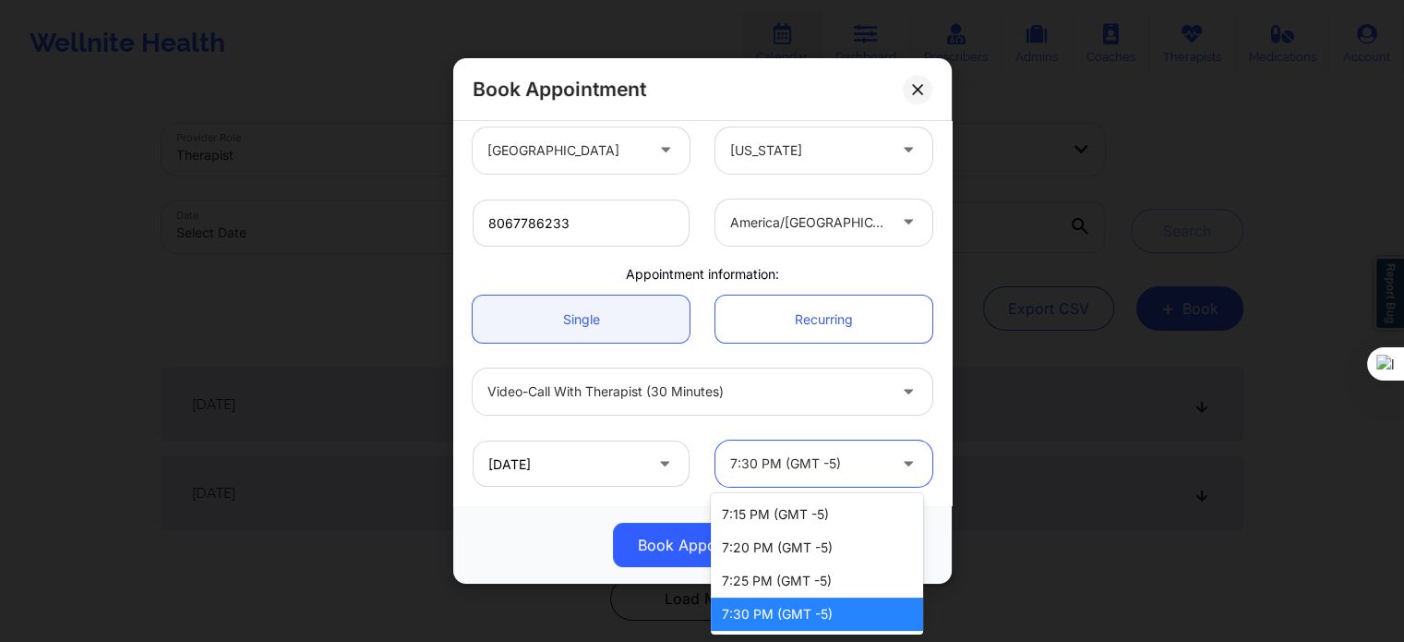
click at [824, 627] on div "7:30 PM (GMT -5)" at bounding box center [817, 613] width 212 height 33
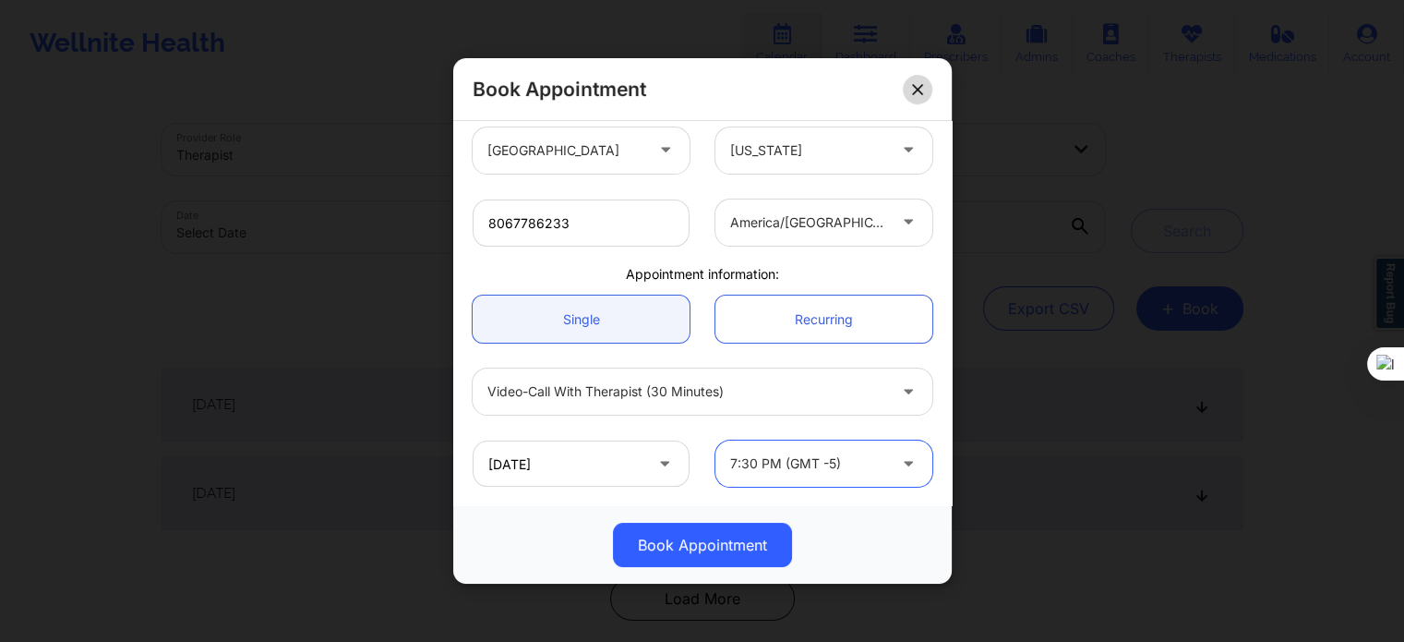
click at [920, 90] on icon at bounding box center [917, 89] width 11 height 11
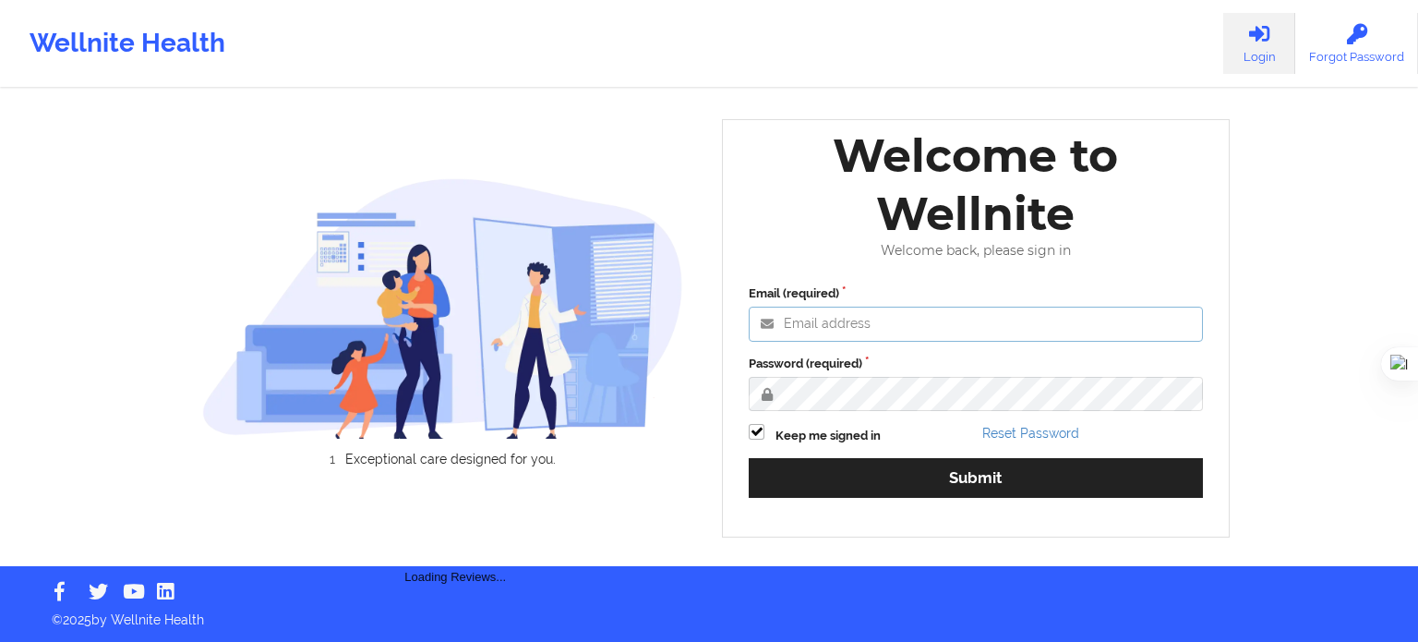
type input "[EMAIL_ADDRESS][DOMAIN_NAME]"
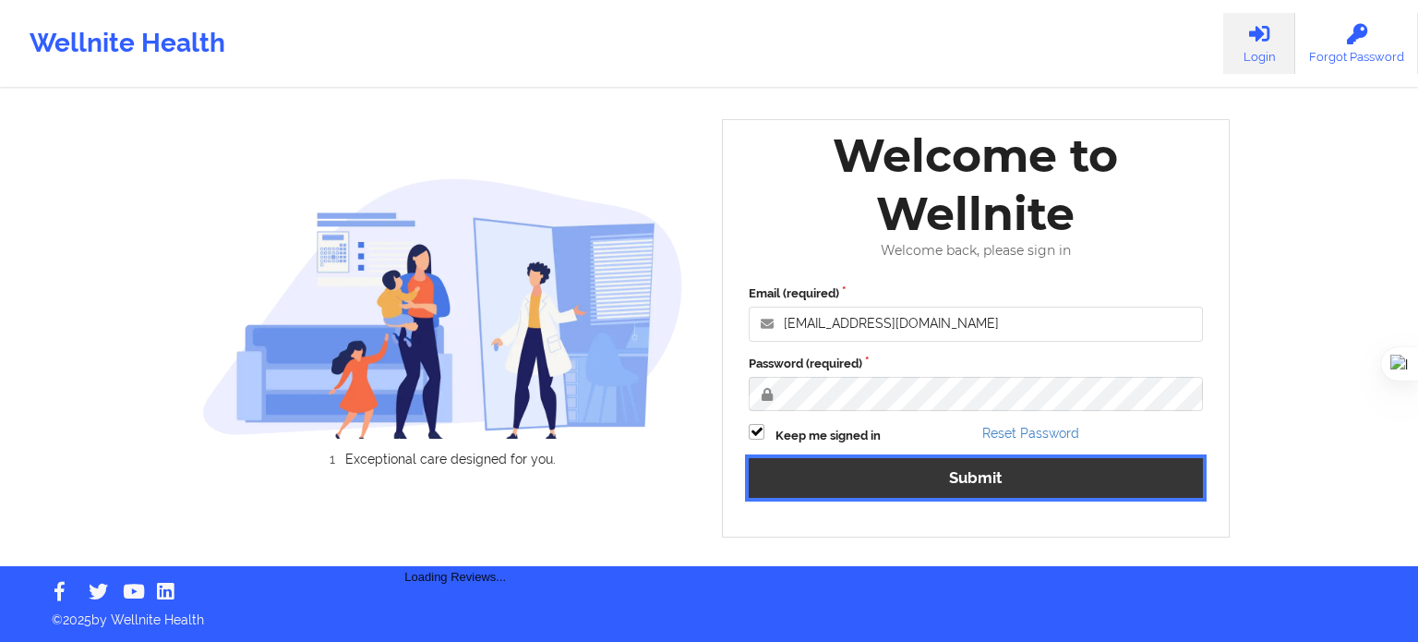
drag, startPoint x: 0, startPoint y: 0, endPoint x: 990, endPoint y: 494, distance: 1105.9
click at [990, 494] on button "Submit" at bounding box center [976, 478] width 454 height 40
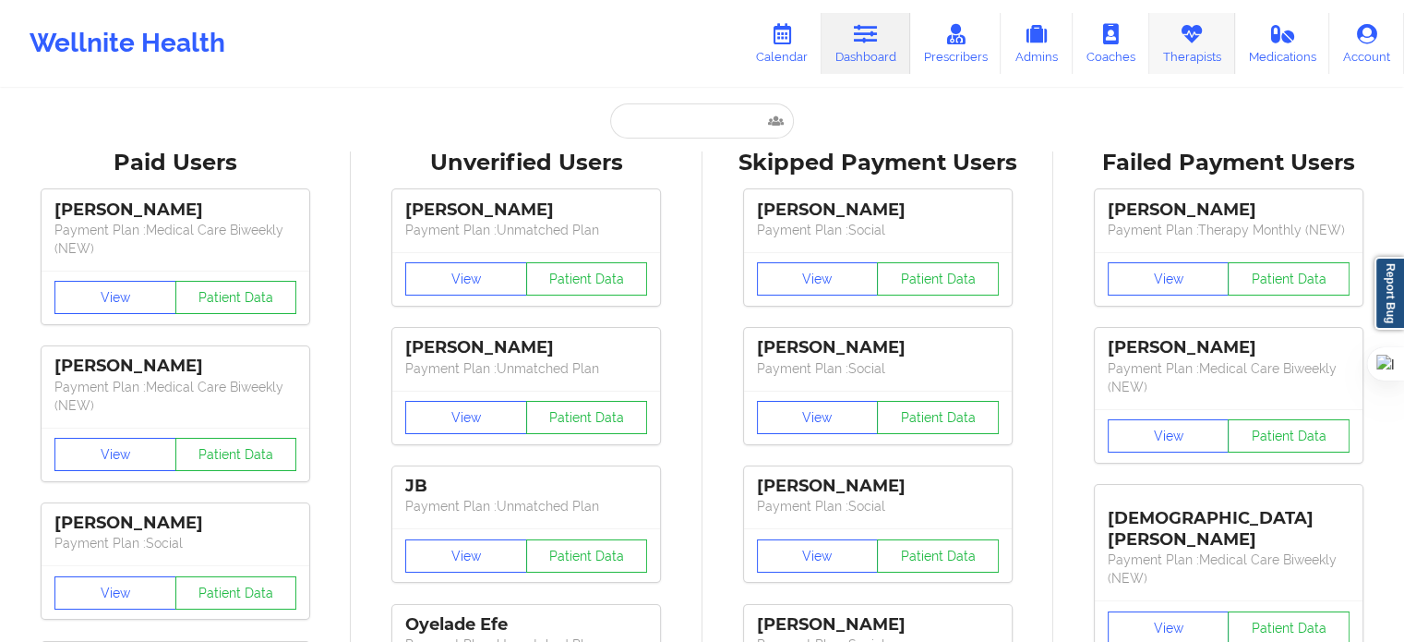
click at [1179, 39] on link "Therapists" at bounding box center [1192, 43] width 86 height 61
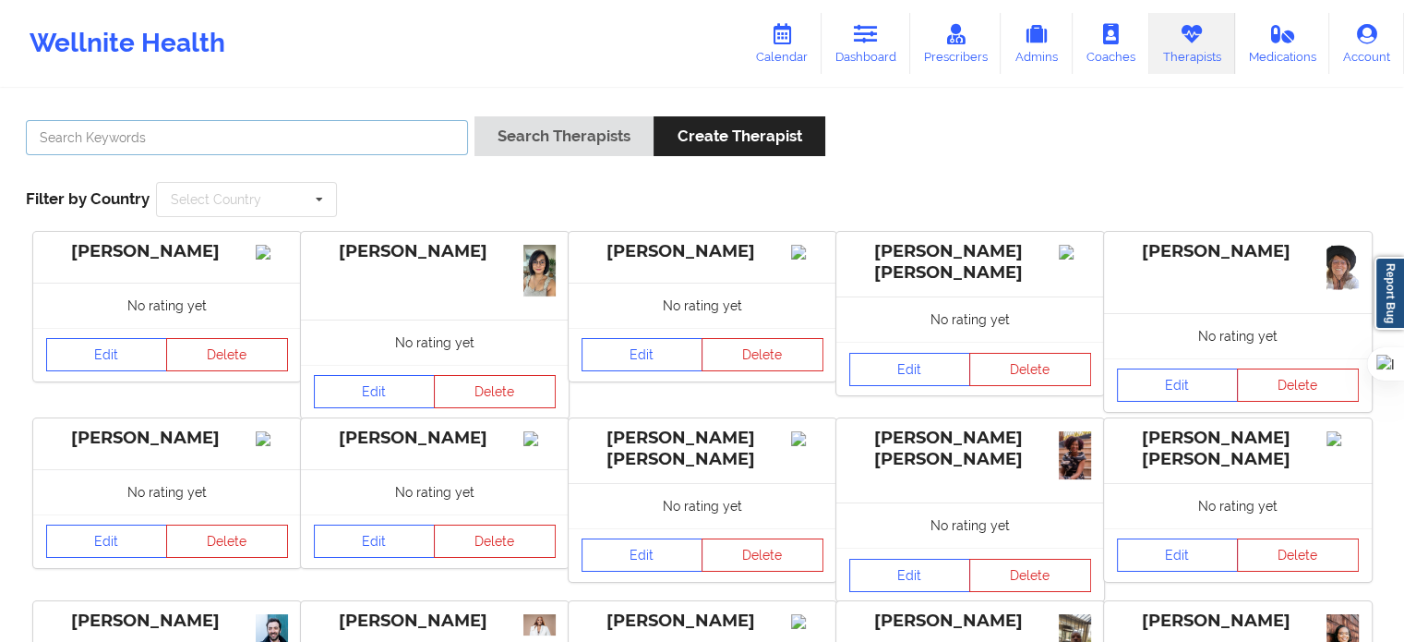
click at [408, 125] on input "text" at bounding box center [247, 137] width 442 height 35
type input "[PERSON_NAME]"
click at [474, 116] on button "Search Therapists" at bounding box center [563, 136] width 179 height 40
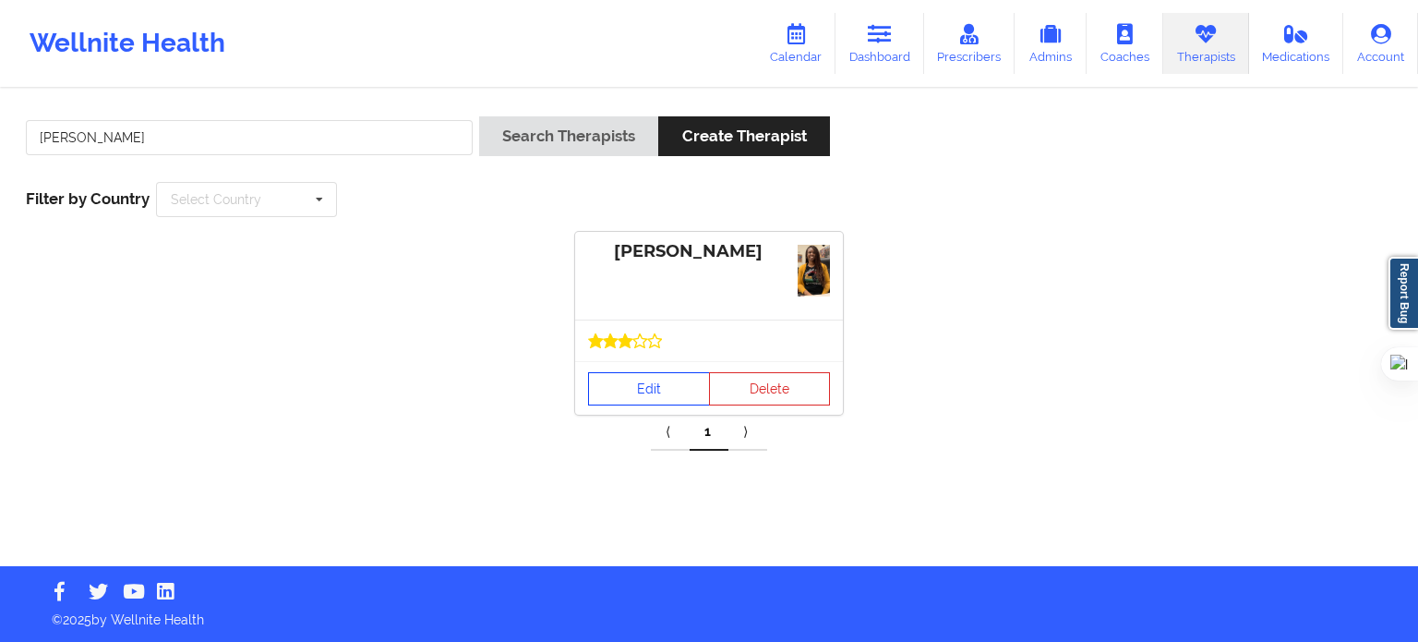
click at [667, 389] on link "Edit" at bounding box center [649, 388] width 122 height 33
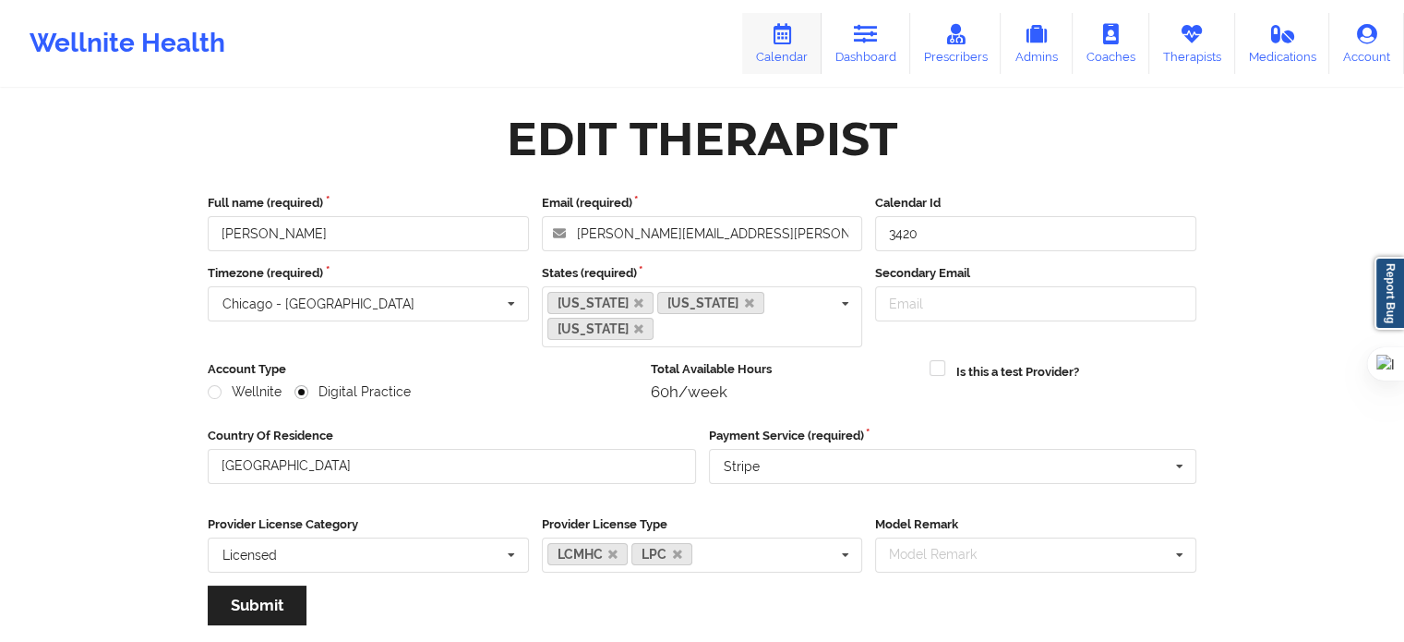
click at [810, 35] on link "Calendar" at bounding box center [781, 43] width 79 height 61
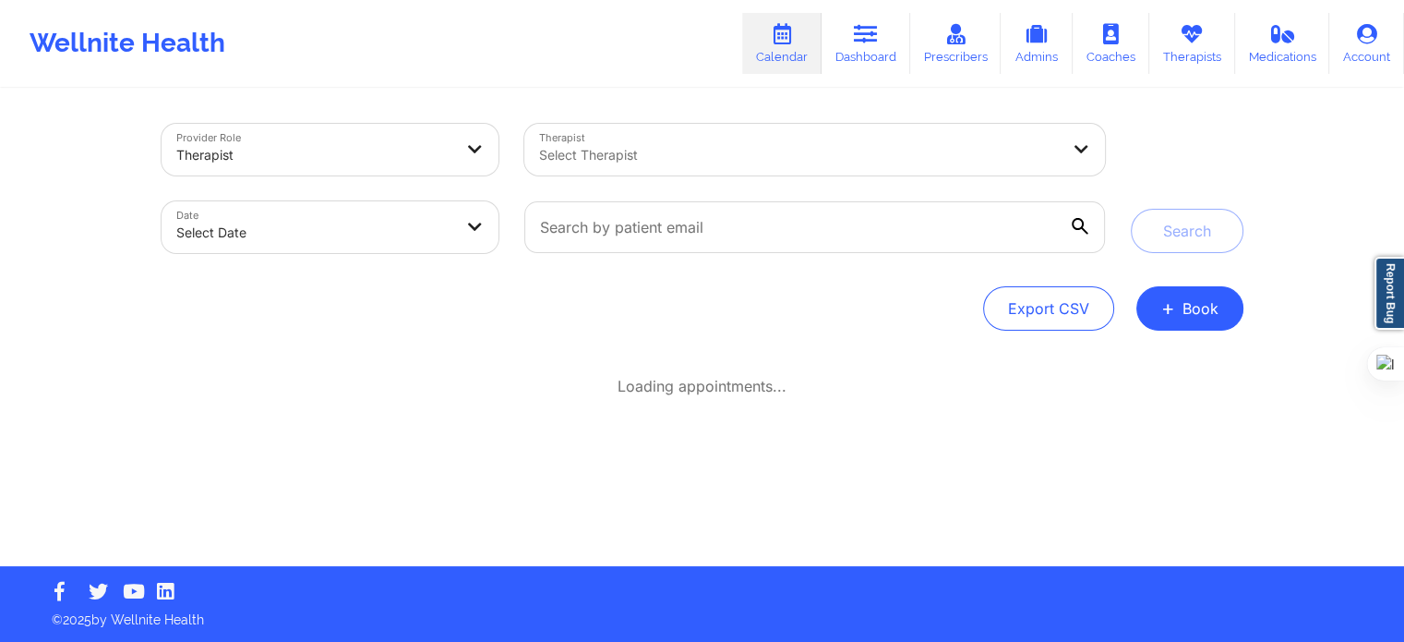
click at [828, 153] on div at bounding box center [799, 155] width 520 height 22
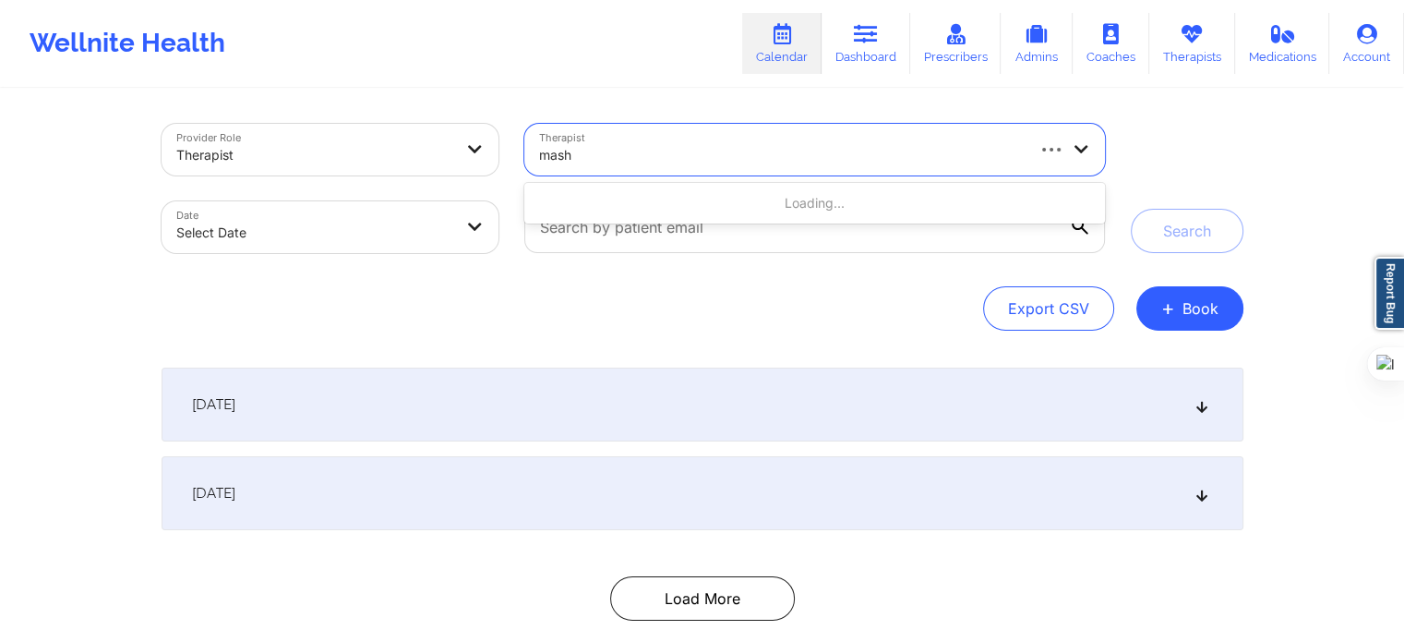
type input "masho"
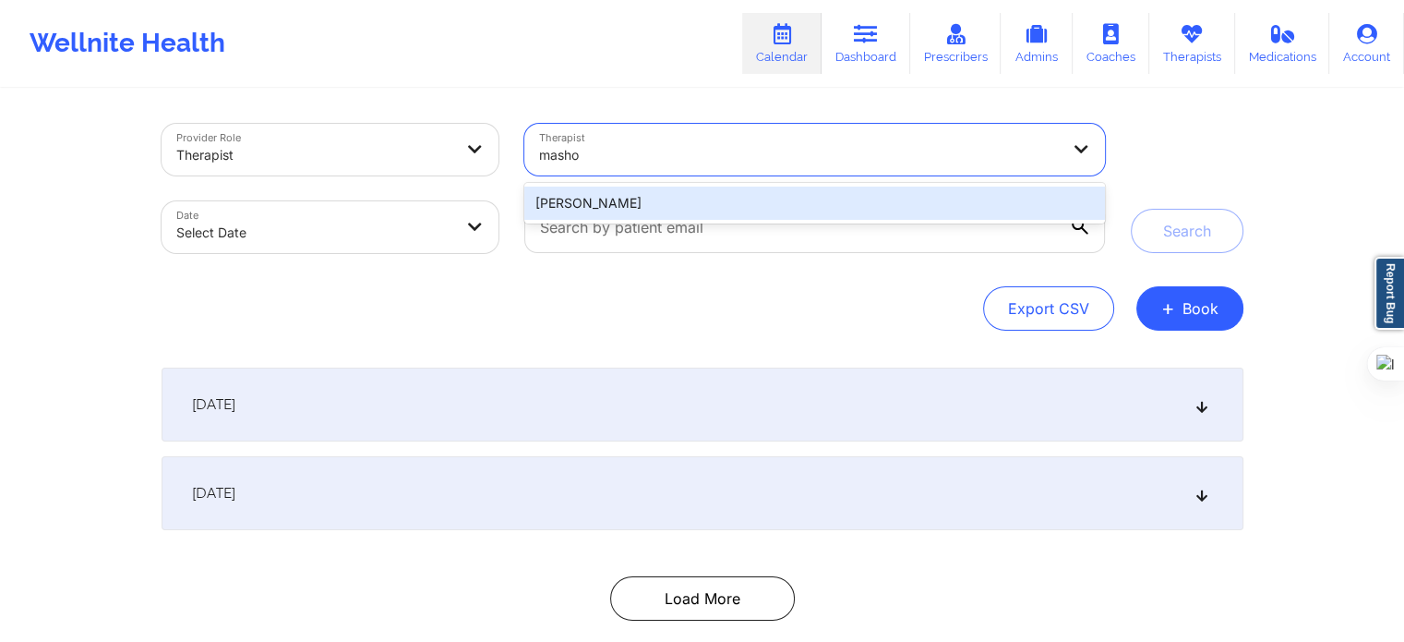
click at [742, 210] on div "[PERSON_NAME]" at bounding box center [814, 202] width 580 height 33
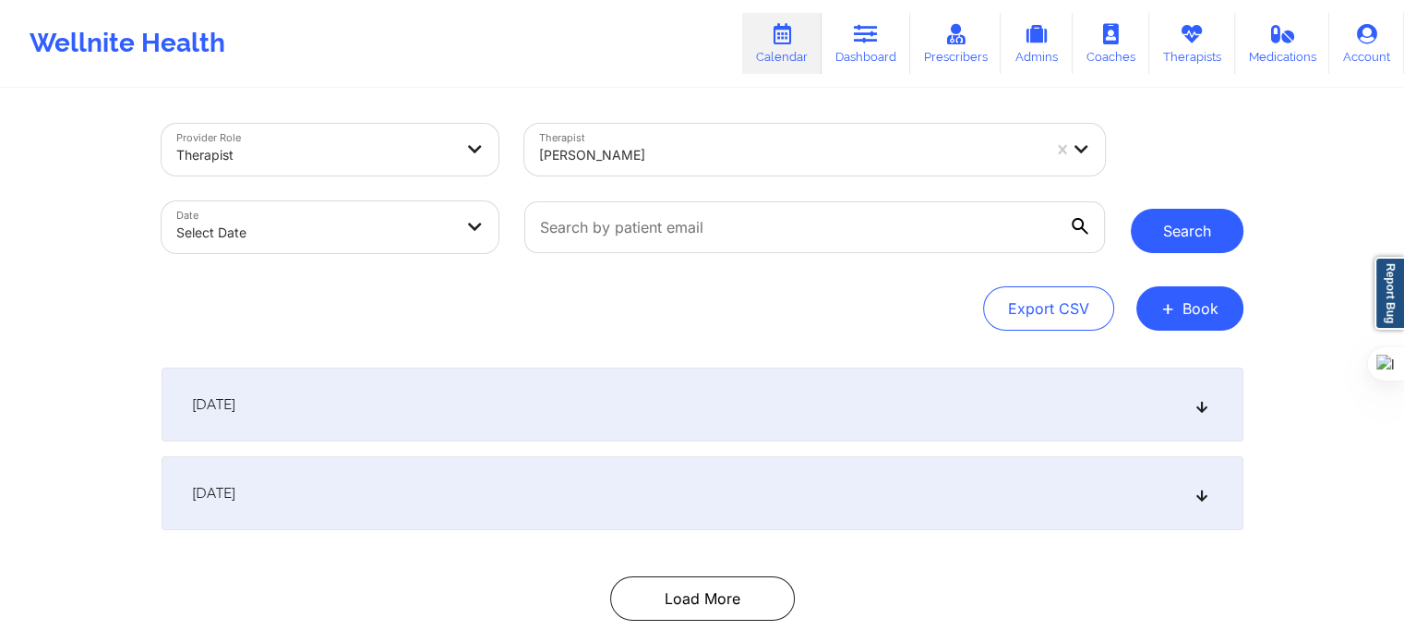
click at [1195, 243] on button "Search" at bounding box center [1187, 231] width 113 height 44
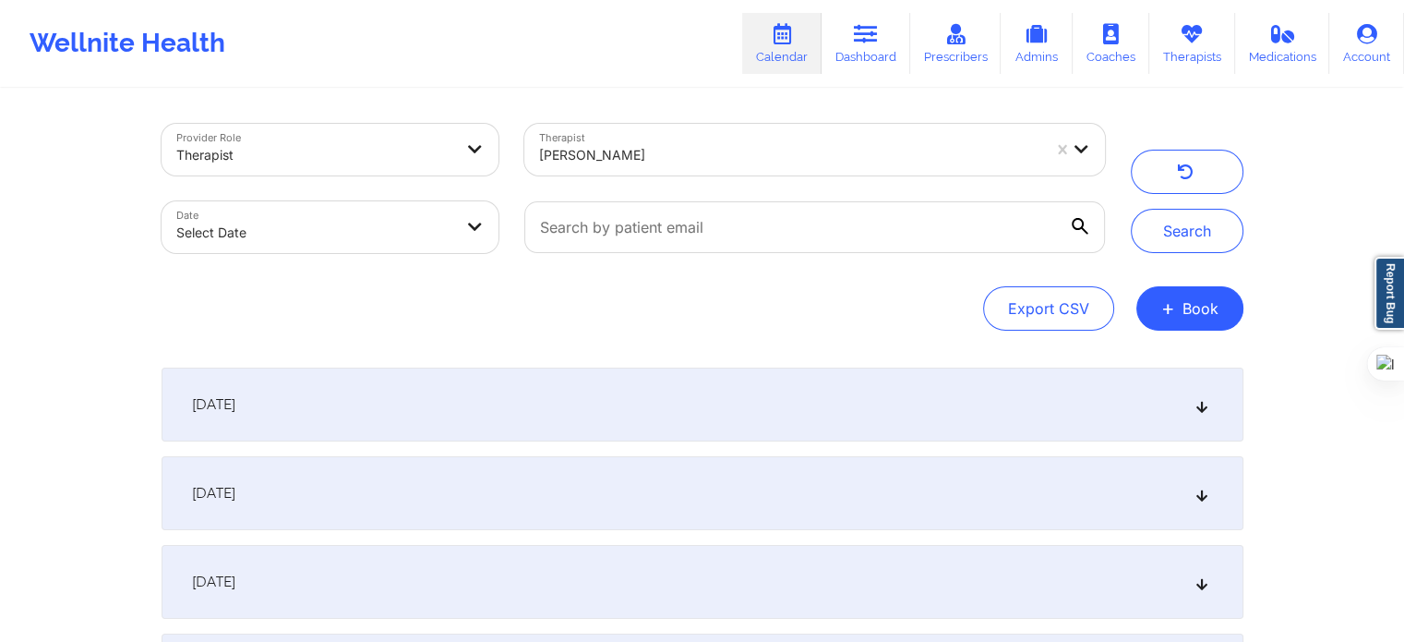
click at [510, 414] on div "[DATE]" at bounding box center [703, 404] width 1082 height 74
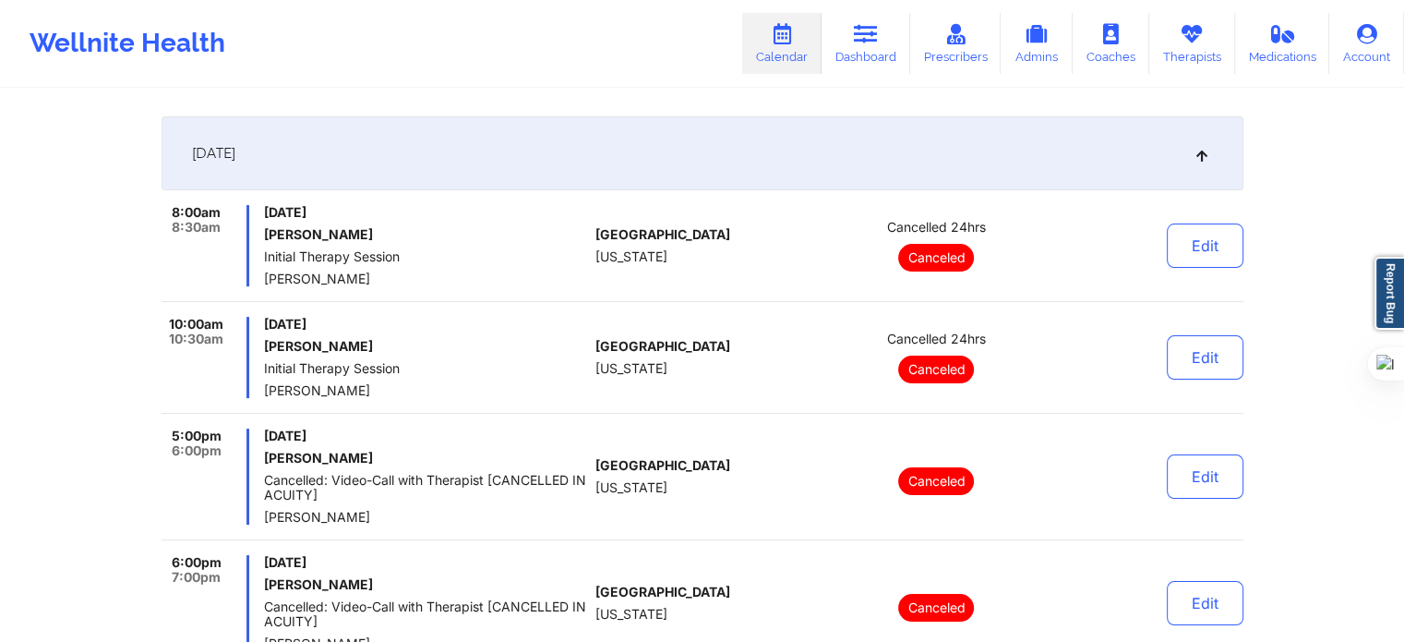
scroll to position [277, 0]
